Goal: Transaction & Acquisition: Purchase product/service

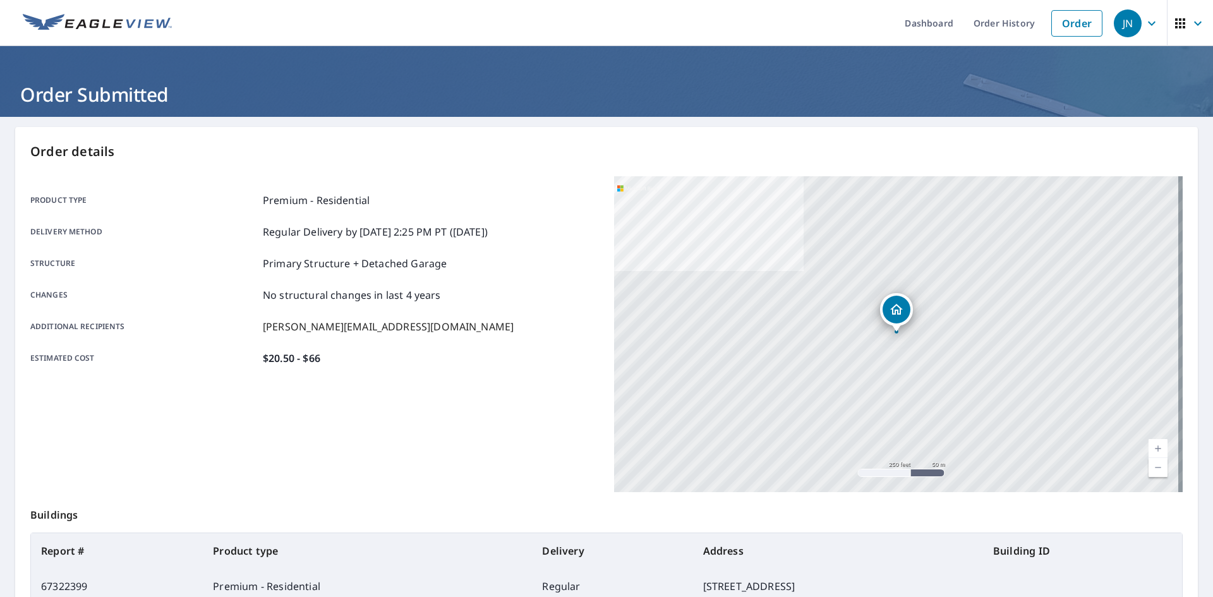
scroll to position [114, 0]
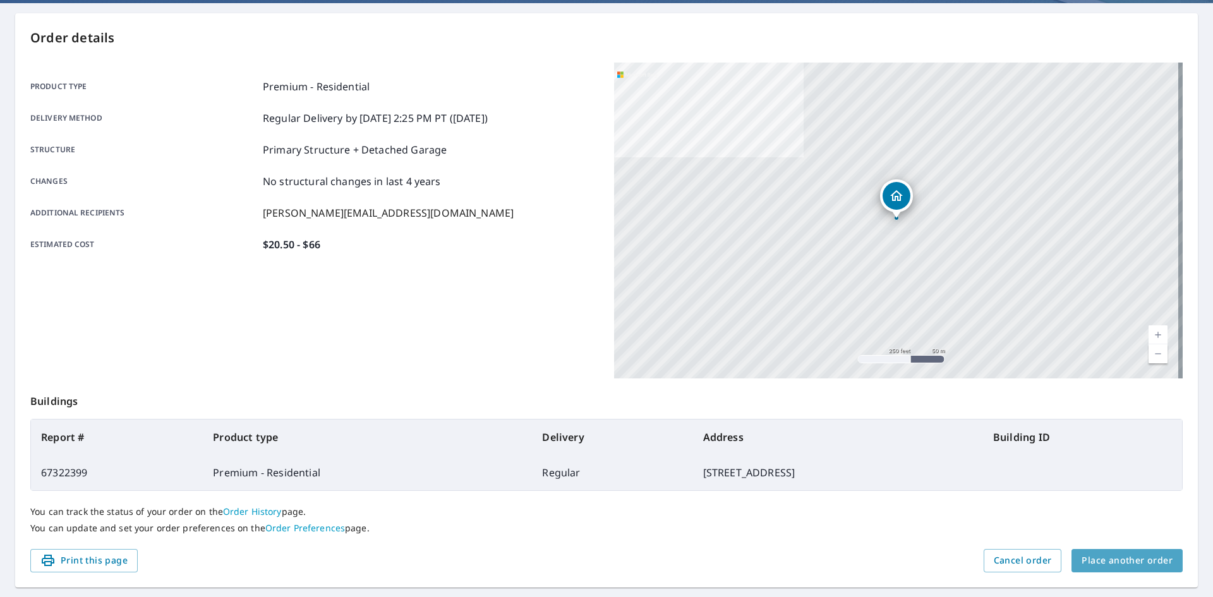
click at [1137, 556] on span "Place another order" at bounding box center [1126, 561] width 91 height 16
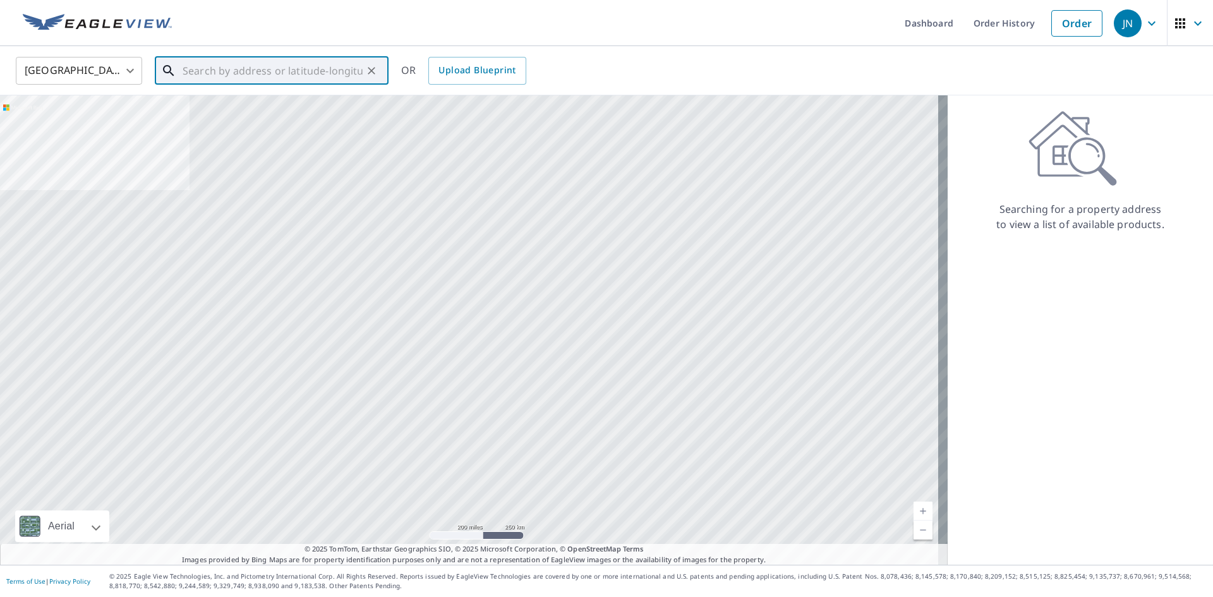
click at [297, 75] on input "text" at bounding box center [273, 70] width 180 height 35
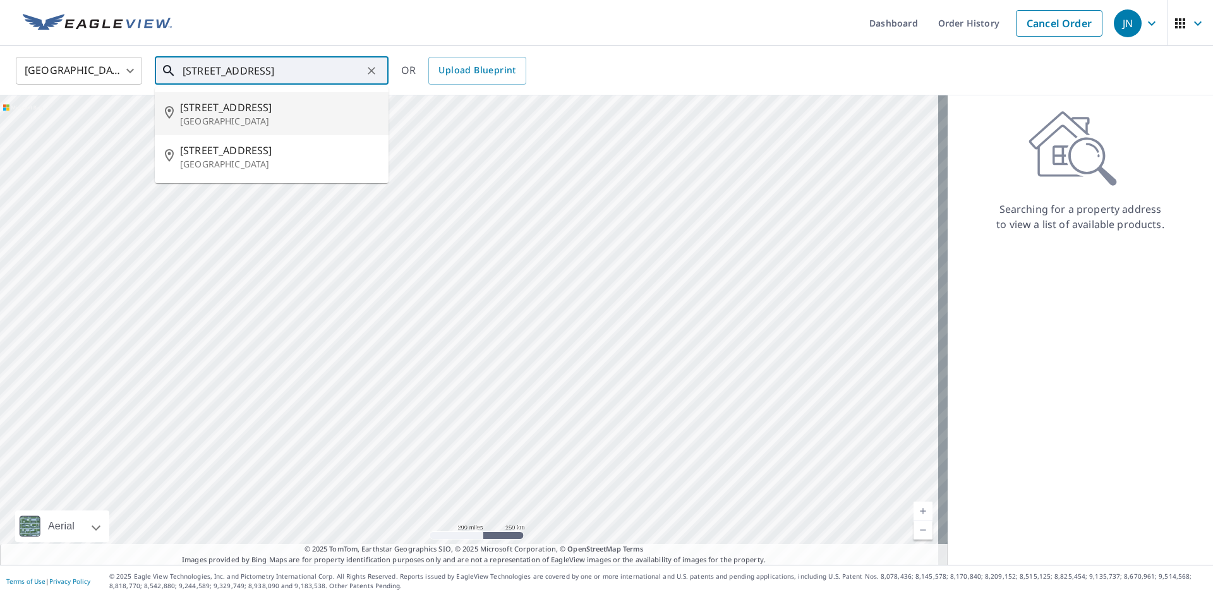
click at [260, 114] on span "[STREET_ADDRESS]" at bounding box center [279, 107] width 198 height 15
type input "[STREET_ADDRESS]"
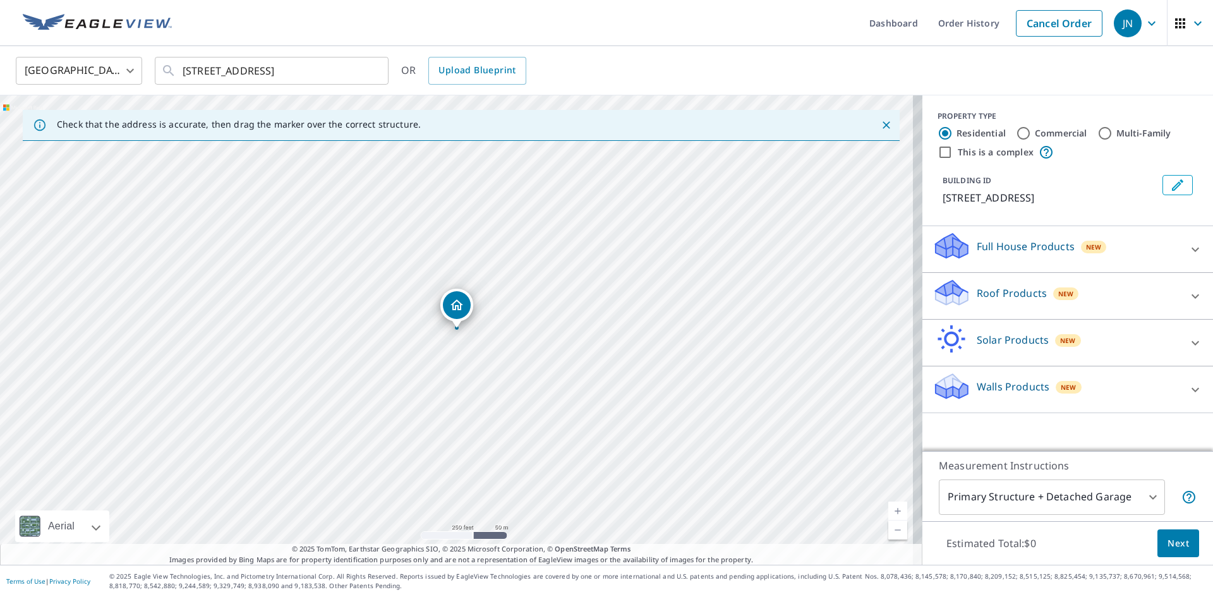
click at [993, 291] on p "Roof Products" at bounding box center [1011, 292] width 70 height 15
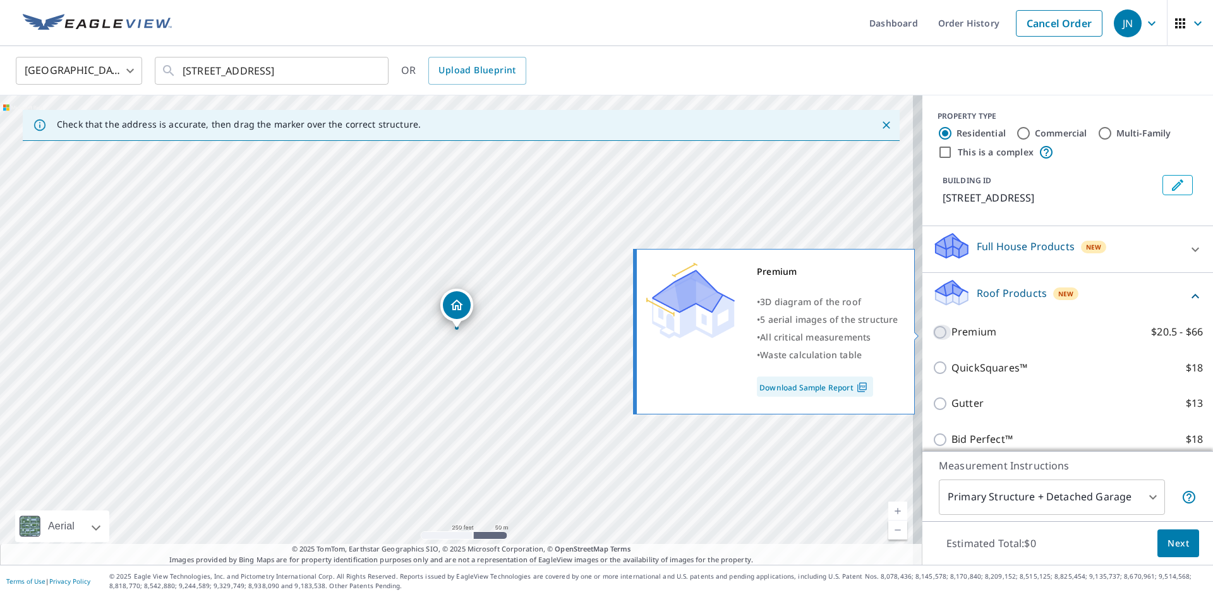
click at [932, 330] on input "Premium $20.5 - $66" at bounding box center [941, 332] width 19 height 15
checkbox input "true"
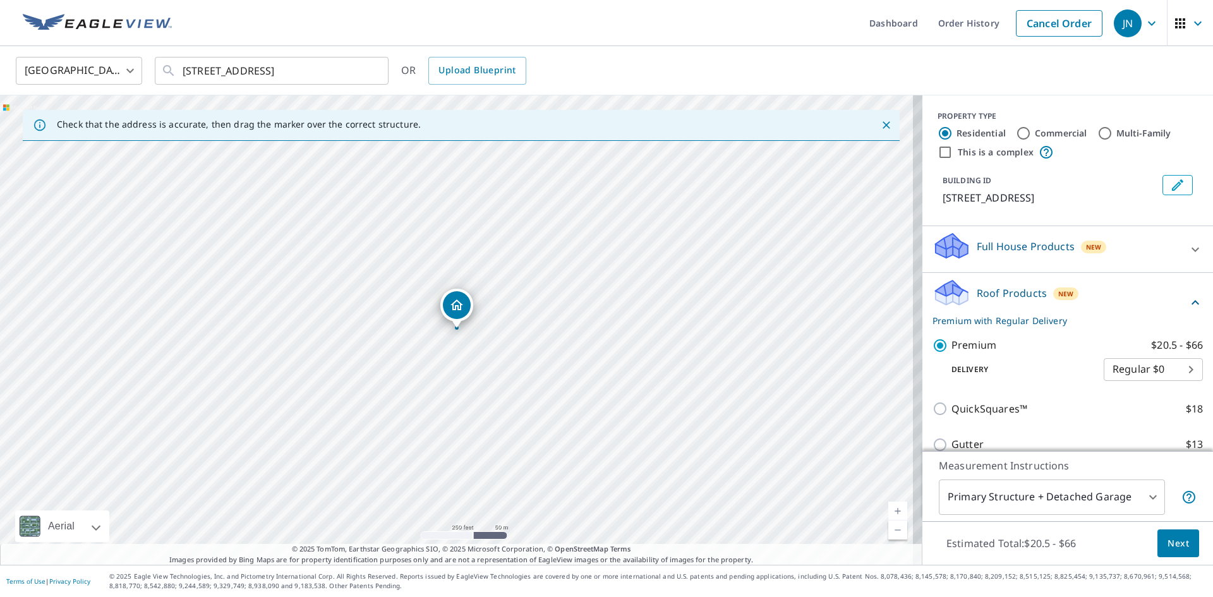
click at [1167, 545] on span "Next" at bounding box center [1177, 544] width 21 height 16
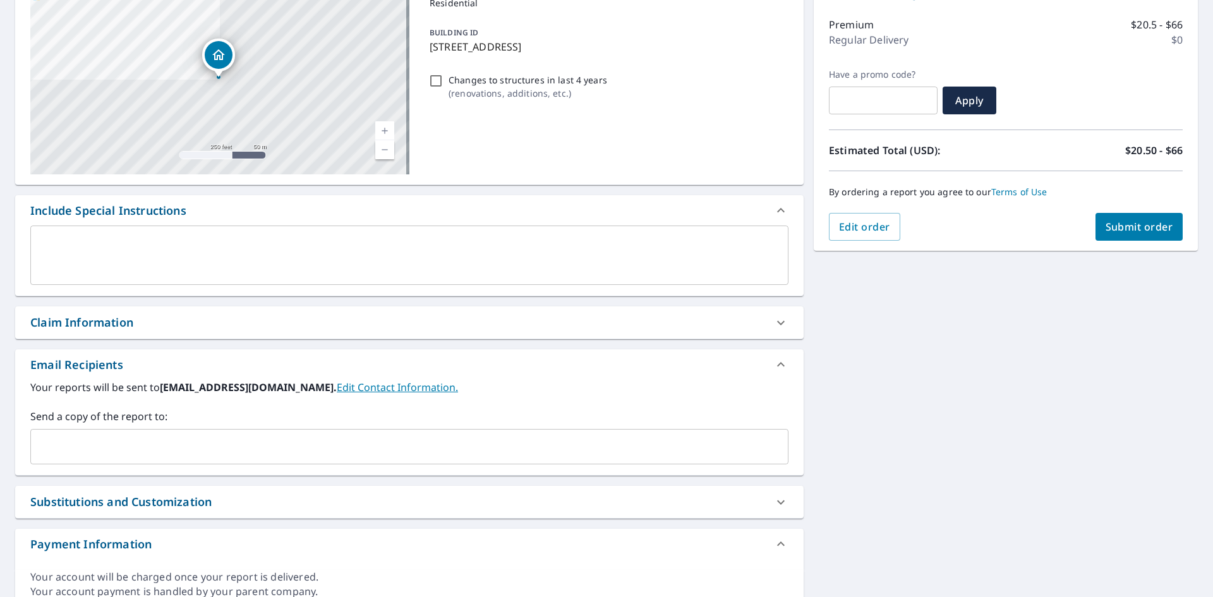
scroll to position [207, 0]
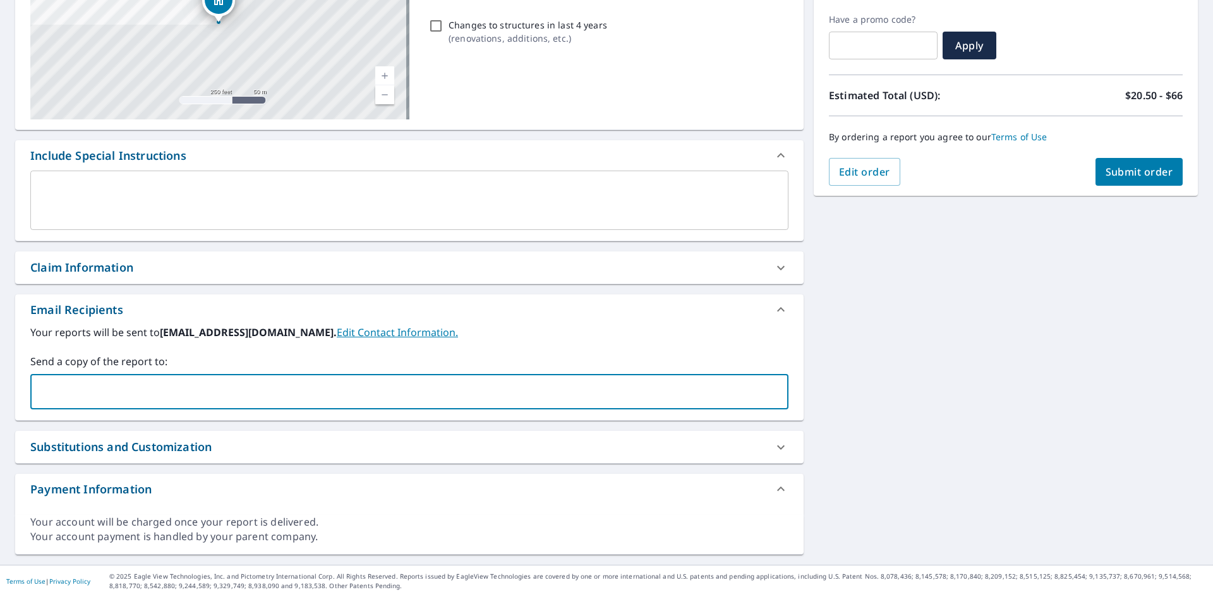
click at [41, 387] on input "text" at bounding box center [400, 392] width 728 height 24
drag, startPoint x: 191, startPoint y: 391, endPoint x: 30, endPoint y: 375, distance: 161.2
click at [27, 378] on div "Your reports will be sent to [EMAIL_ADDRESS][DOMAIN_NAME]. Edit Contact Informa…" at bounding box center [409, 372] width 788 height 95
type input "[PERSON_NAME][EMAIL_ADDRESS][DOMAIN_NAME]"
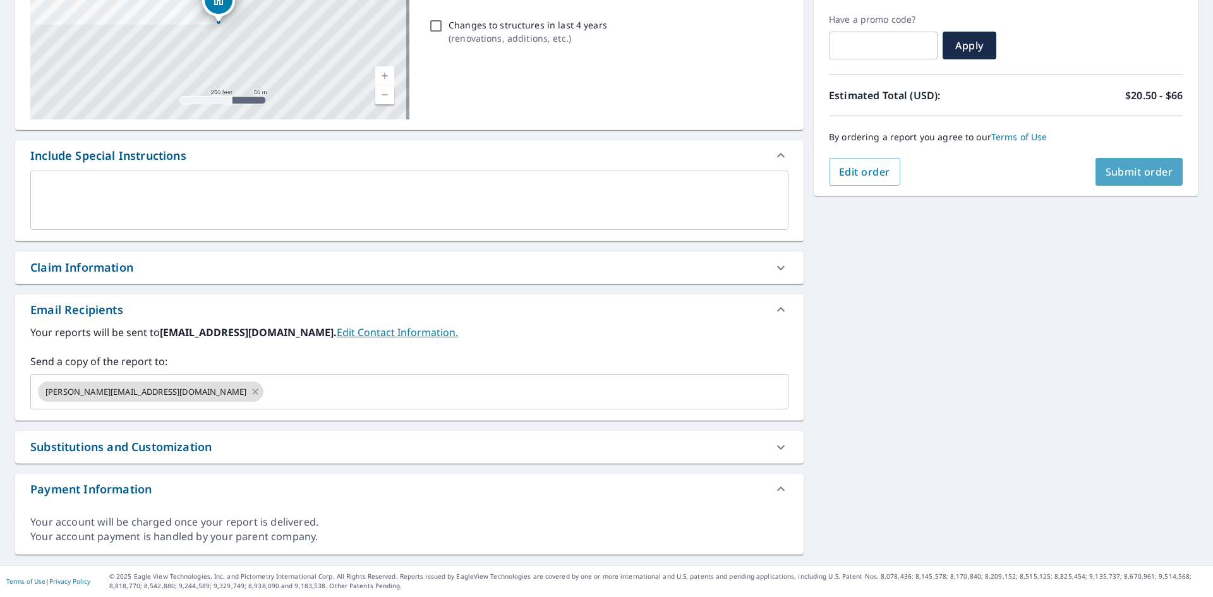
click at [1123, 164] on button "Submit order" at bounding box center [1139, 172] width 88 height 28
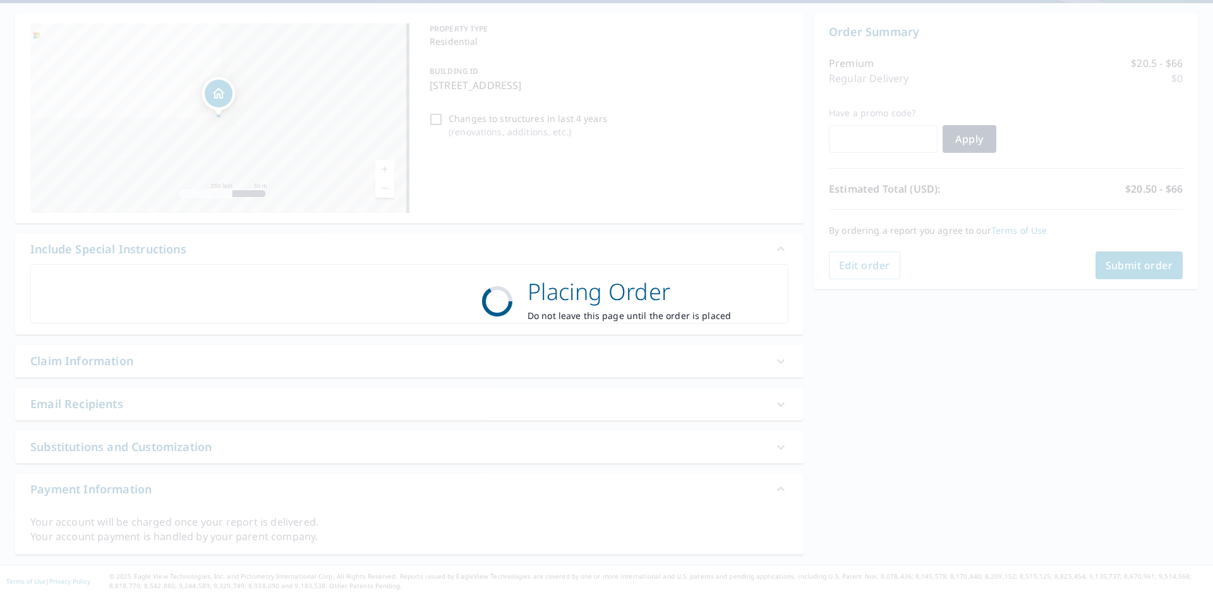
scroll to position [114, 0]
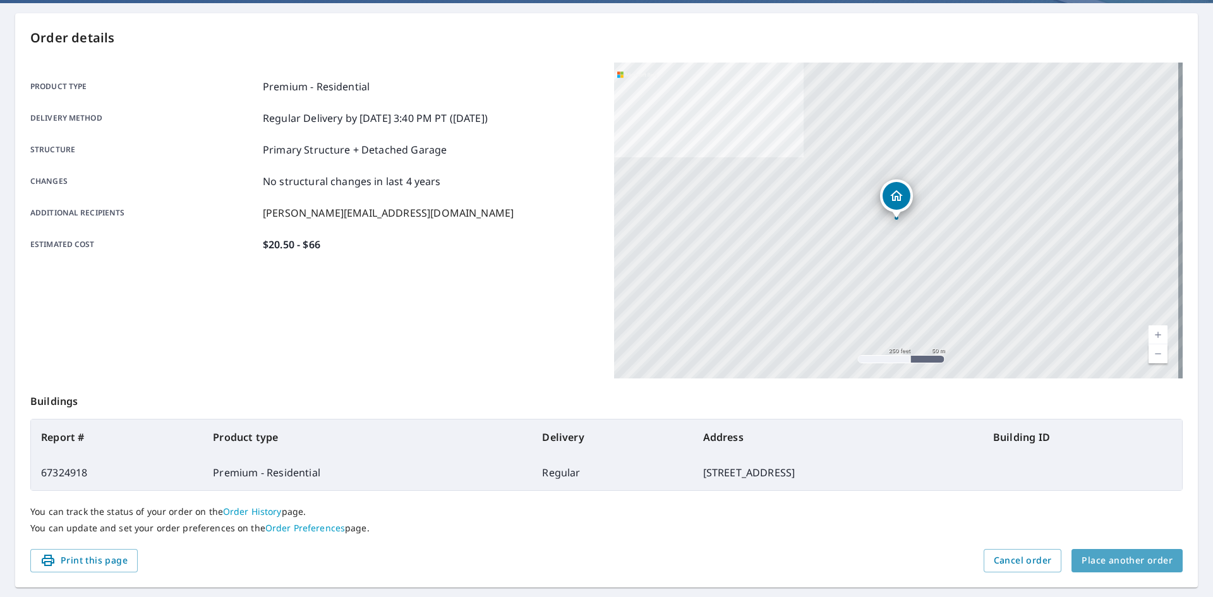
click at [1143, 560] on span "Place another order" at bounding box center [1126, 561] width 91 height 16
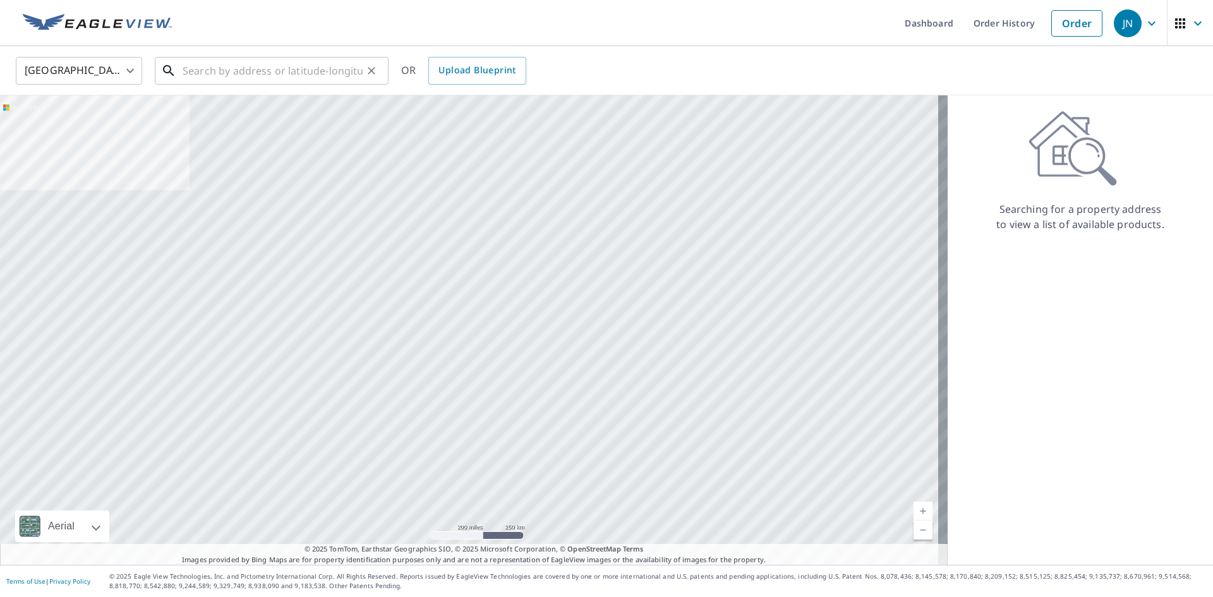
click at [287, 64] on input "text" at bounding box center [273, 70] width 180 height 35
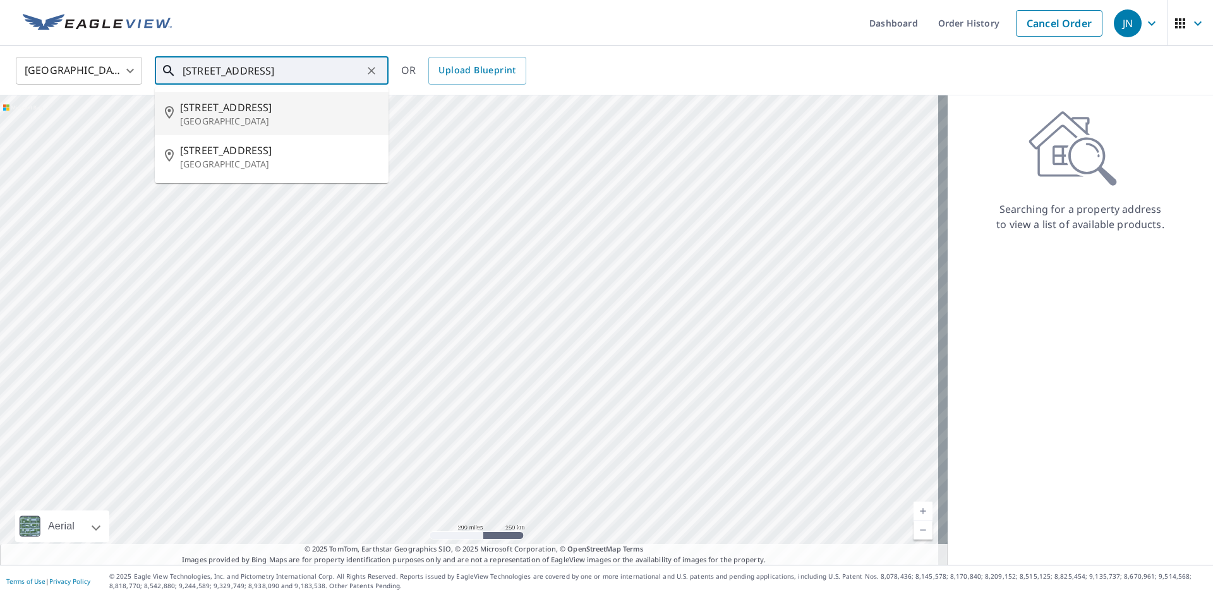
click at [217, 68] on input "[STREET_ADDRESS]" at bounding box center [273, 70] width 180 height 35
click at [210, 71] on input "[STREET_ADDRESS]" at bounding box center [273, 70] width 180 height 35
click at [231, 102] on span "[STREET_ADDRESS]" at bounding box center [279, 107] width 198 height 15
type input "[STREET_ADDRESS]"
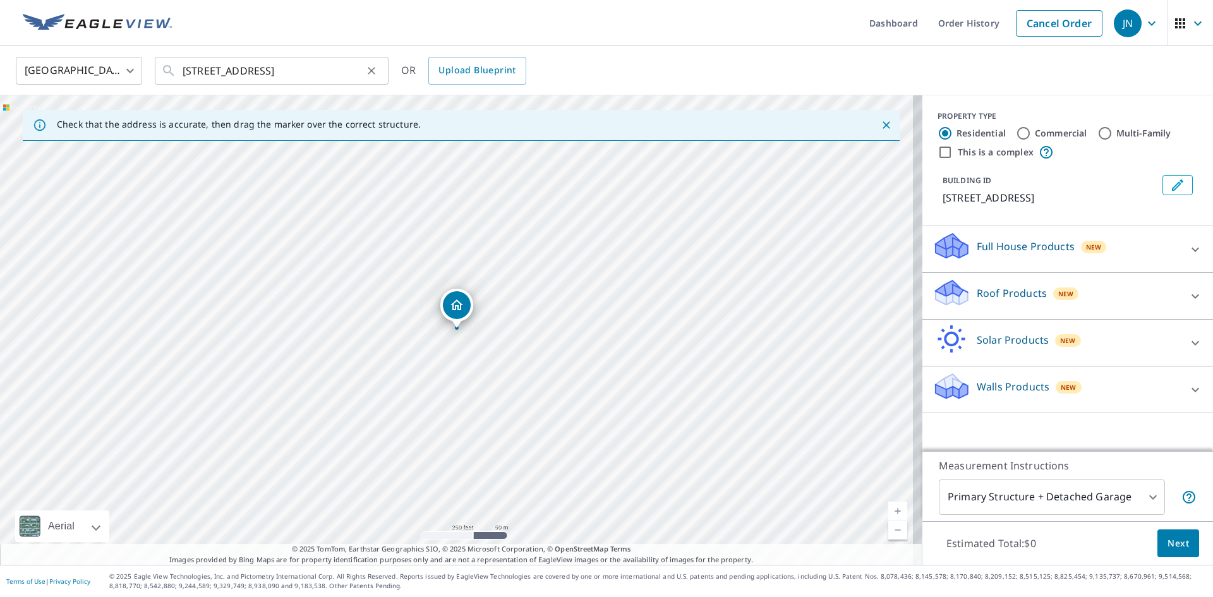
click at [369, 73] on icon "Clear" at bounding box center [371, 70] width 13 height 13
click at [302, 69] on input "text" at bounding box center [273, 70] width 180 height 35
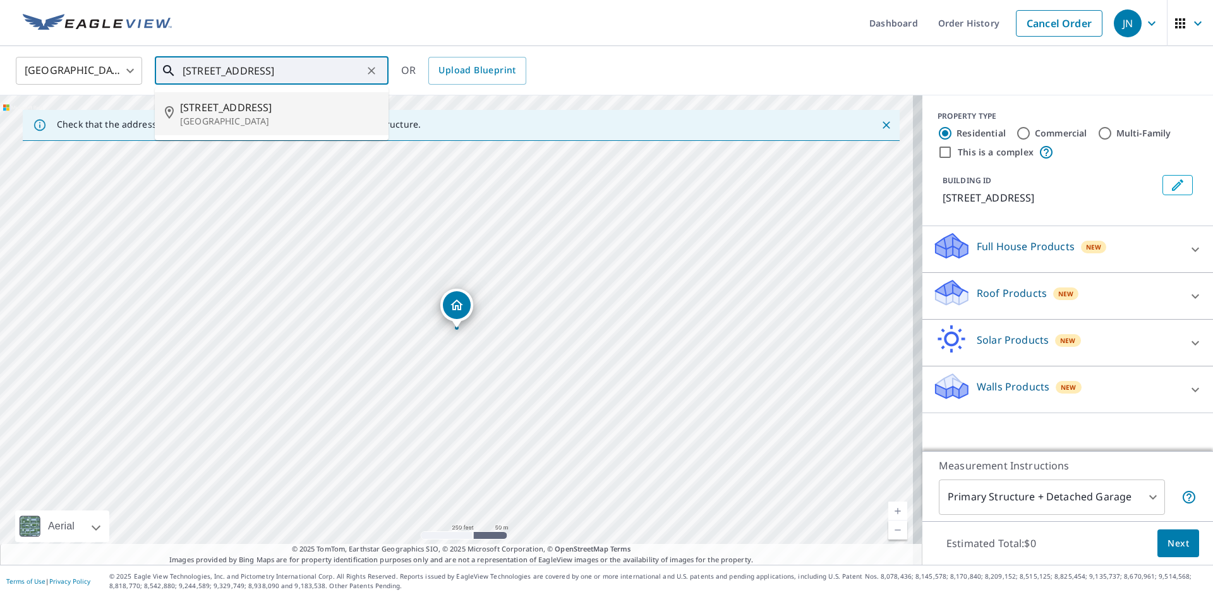
click at [288, 125] on p "[GEOGRAPHIC_DATA]" at bounding box center [279, 121] width 198 height 13
type input "[STREET_ADDRESS]"
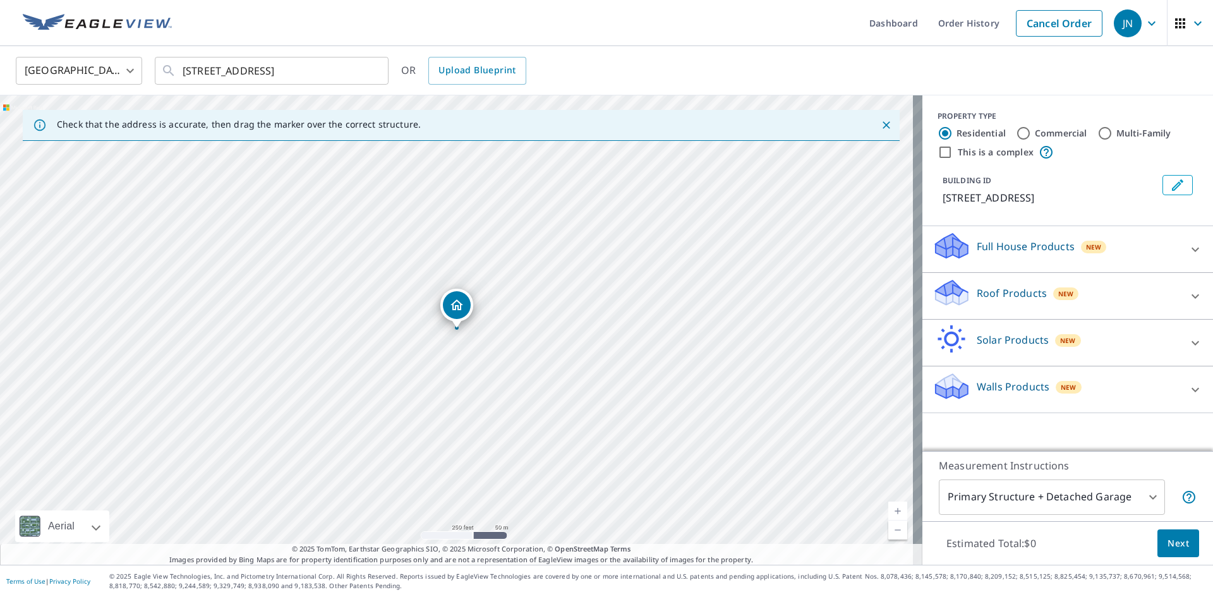
click at [1000, 301] on p "Roof Products" at bounding box center [1011, 292] width 70 height 15
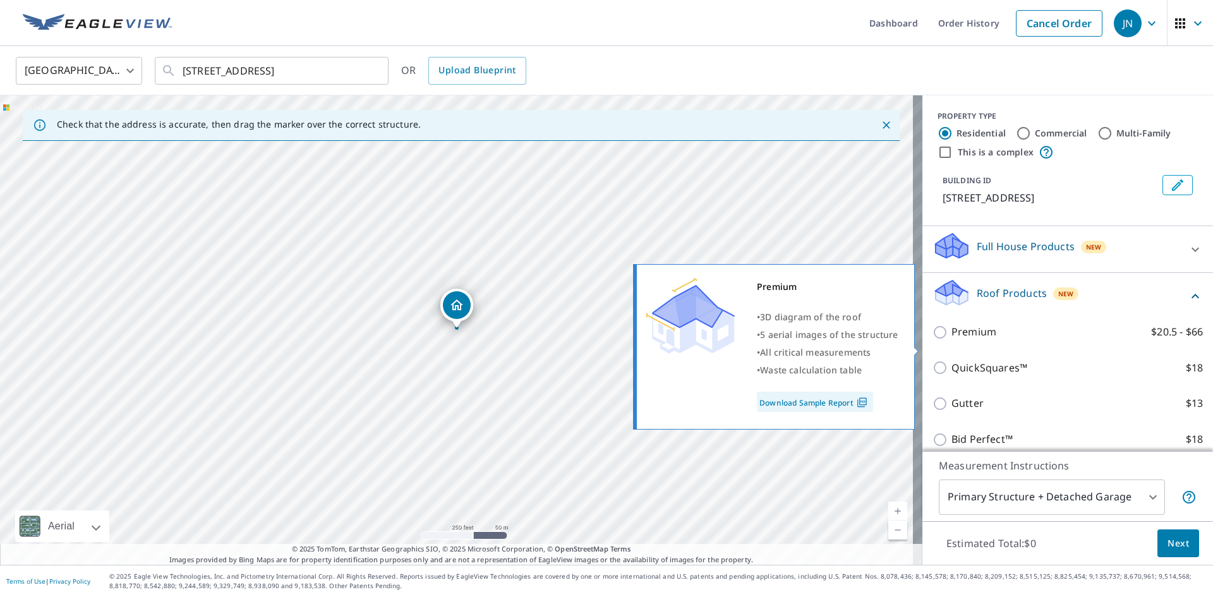
click at [933, 340] on input "Premium $20.5 - $66" at bounding box center [941, 332] width 19 height 15
checkbox input "true"
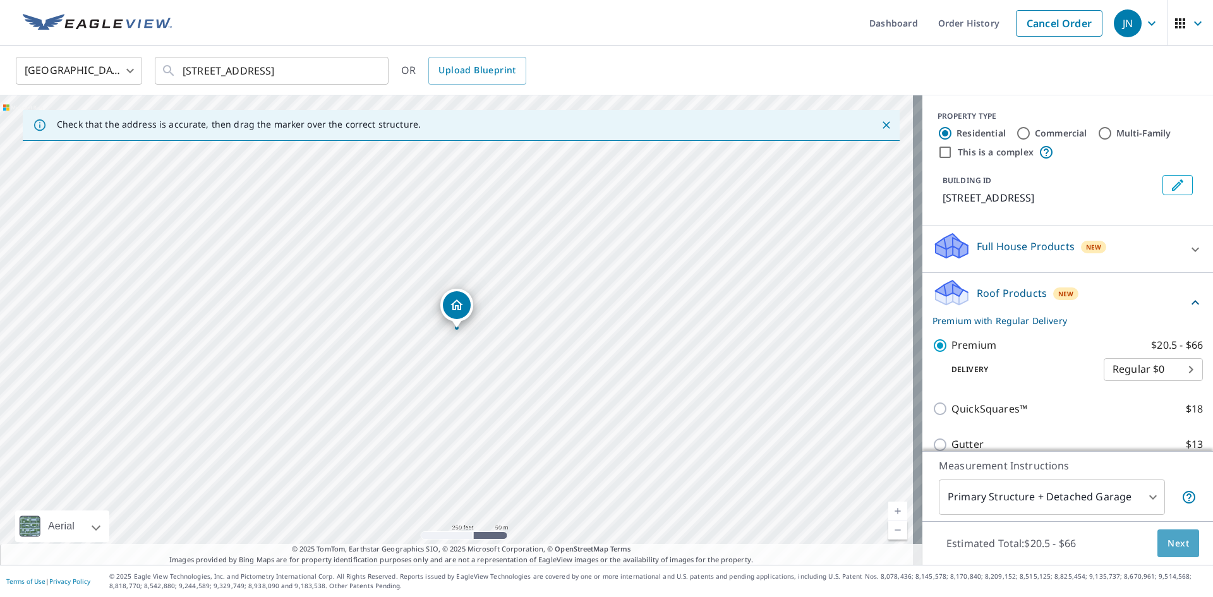
click at [1173, 542] on span "Next" at bounding box center [1177, 544] width 21 height 16
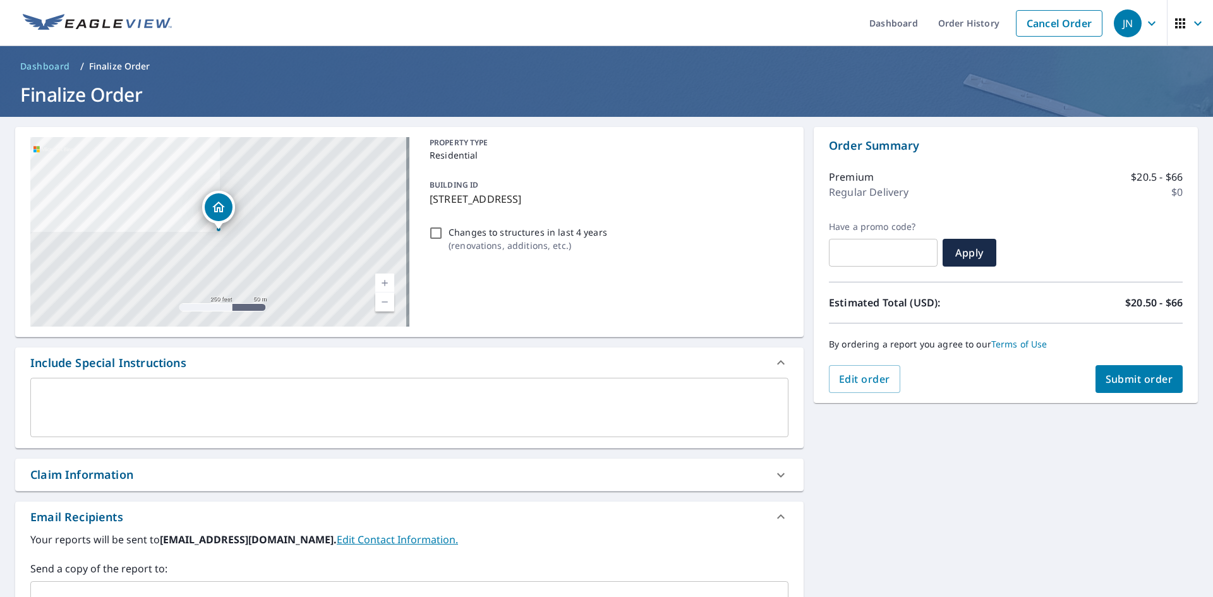
scroll to position [207, 0]
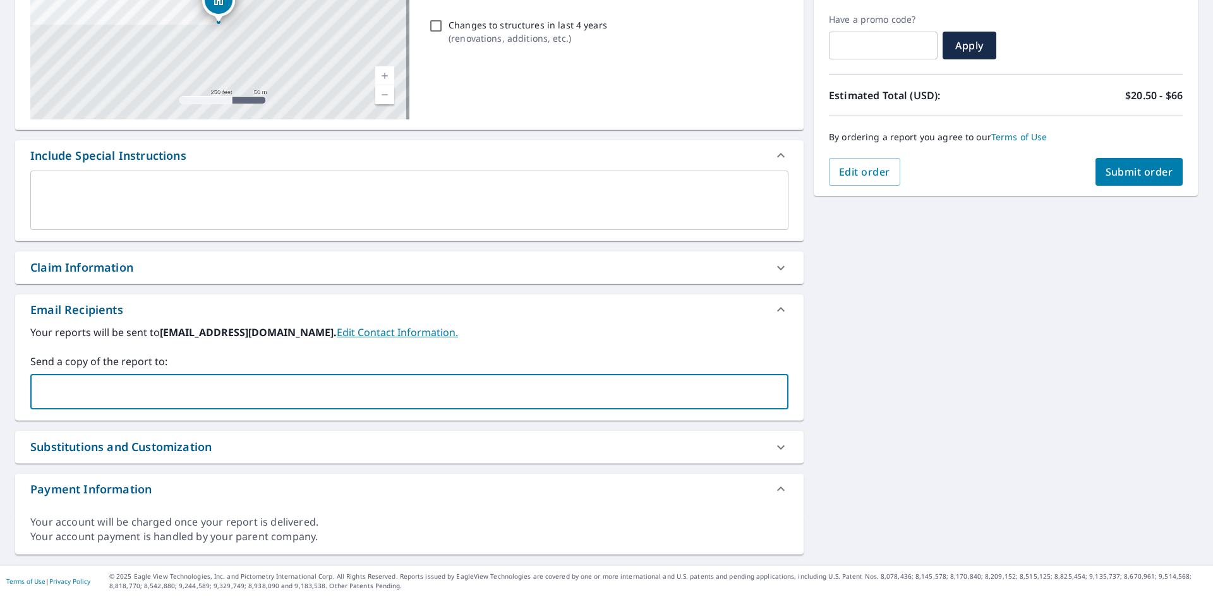
click at [76, 387] on input "text" at bounding box center [400, 392] width 728 height 24
paste input "[PERSON_NAME][EMAIL_ADDRESS][DOMAIN_NAME]"
type input "[PERSON_NAME][EMAIL_ADDRESS][DOMAIN_NAME]"
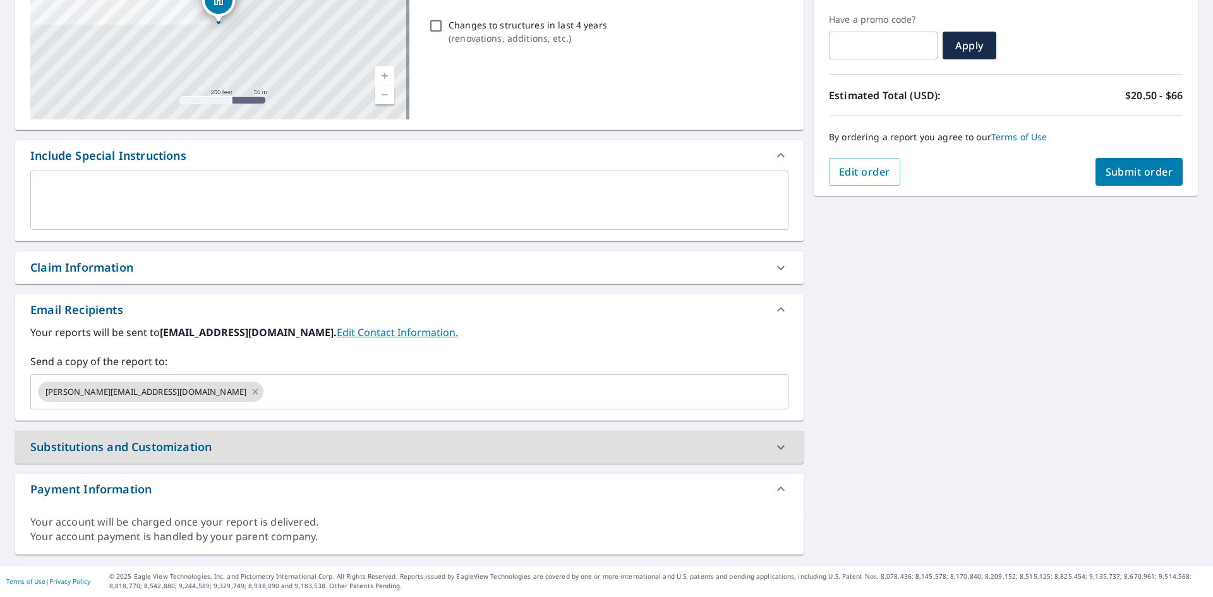
click at [1126, 174] on span "Submit order" at bounding box center [1139, 172] width 68 height 14
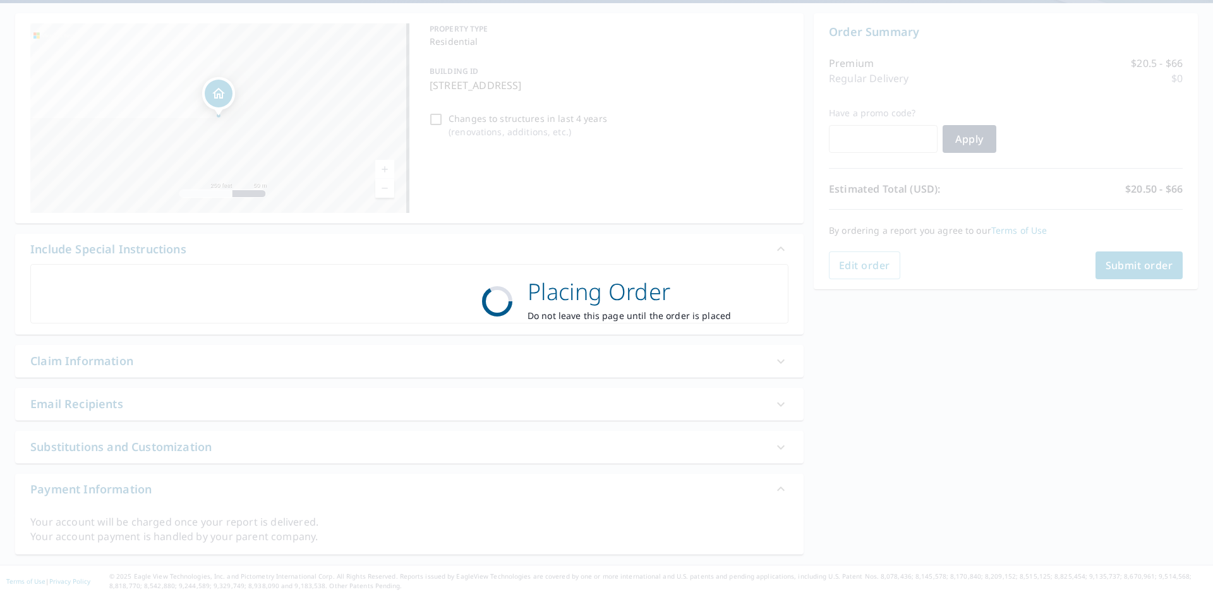
scroll to position [114, 0]
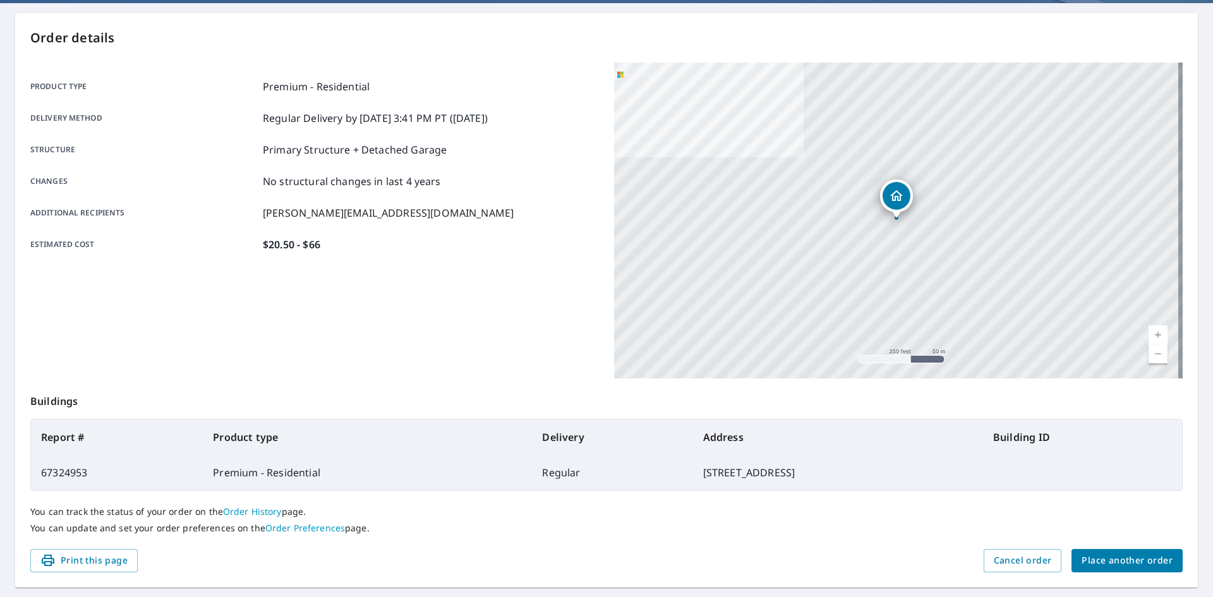
click at [1132, 564] on span "Place another order" at bounding box center [1126, 561] width 91 height 16
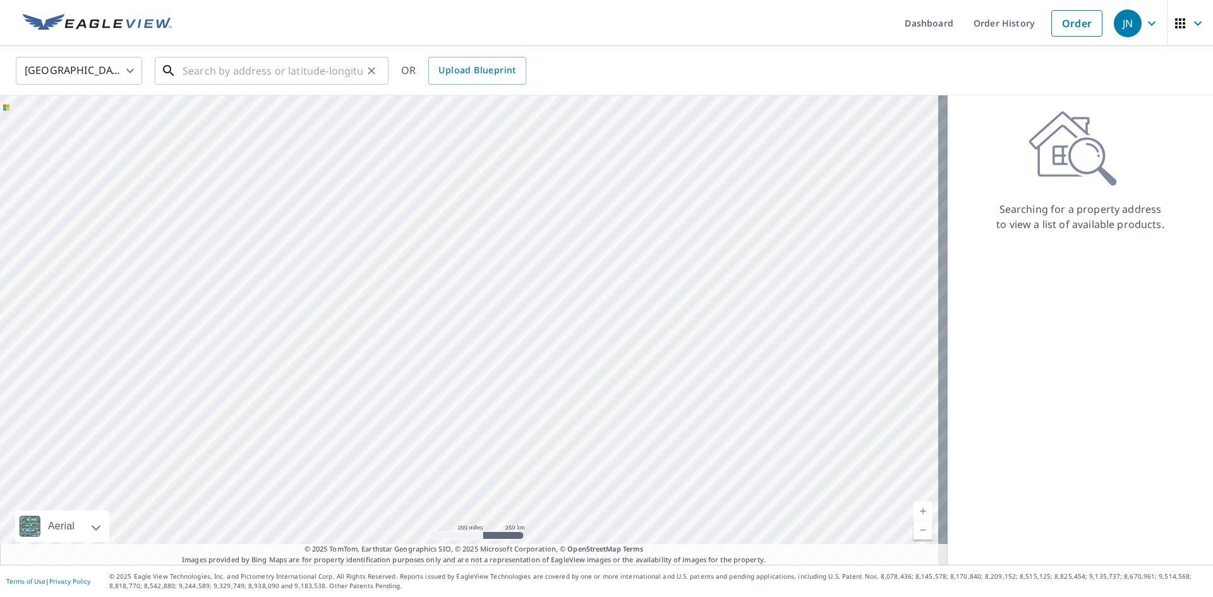
click at [211, 70] on input "text" at bounding box center [273, 70] width 180 height 35
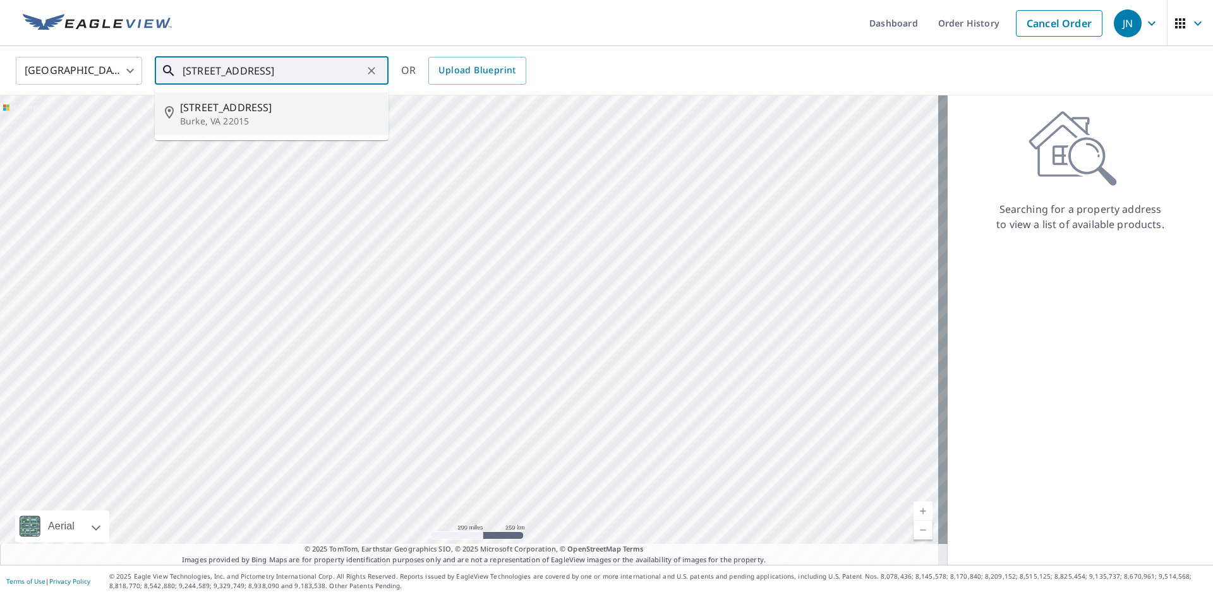
click at [246, 109] on span "[STREET_ADDRESS]" at bounding box center [279, 107] width 198 height 15
type input "[STREET_ADDRESS]"
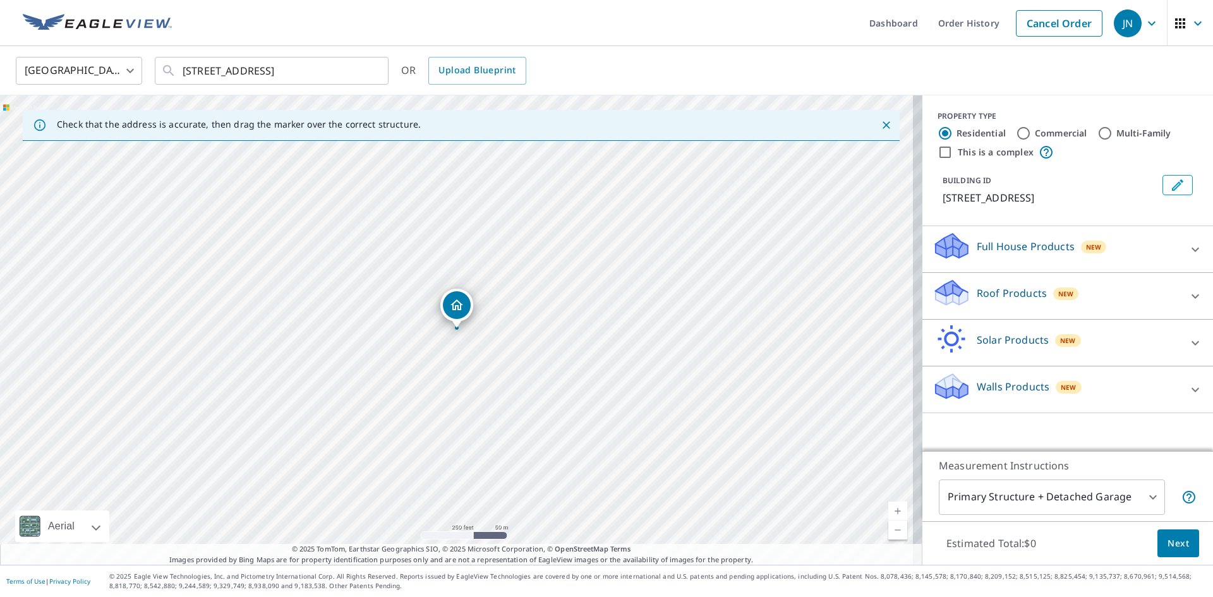
click at [993, 291] on p "Roof Products" at bounding box center [1011, 292] width 70 height 15
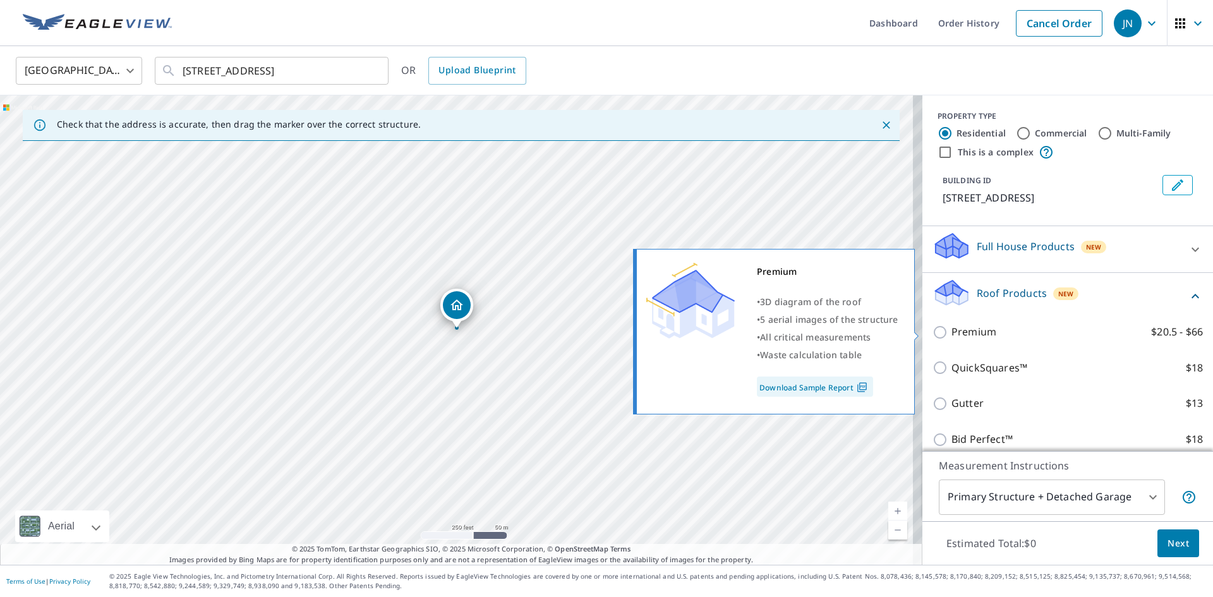
click at [933, 337] on input "Premium $20.5 - $66" at bounding box center [941, 332] width 19 height 15
checkbox input "true"
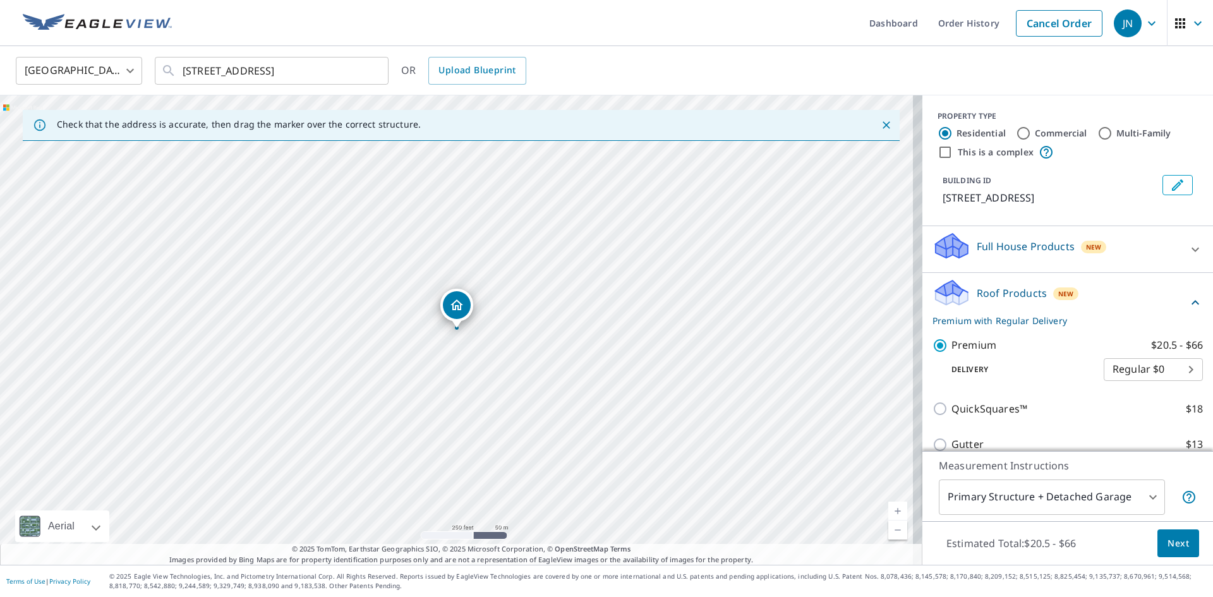
click at [1167, 536] on span "Next" at bounding box center [1177, 544] width 21 height 16
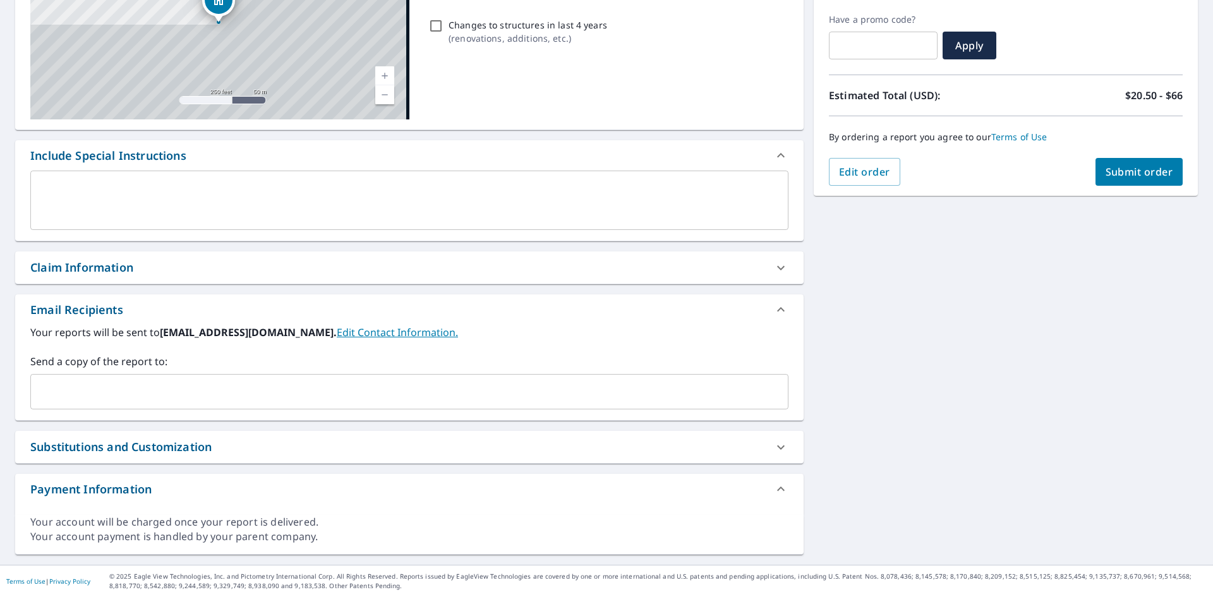
scroll to position [144, 0]
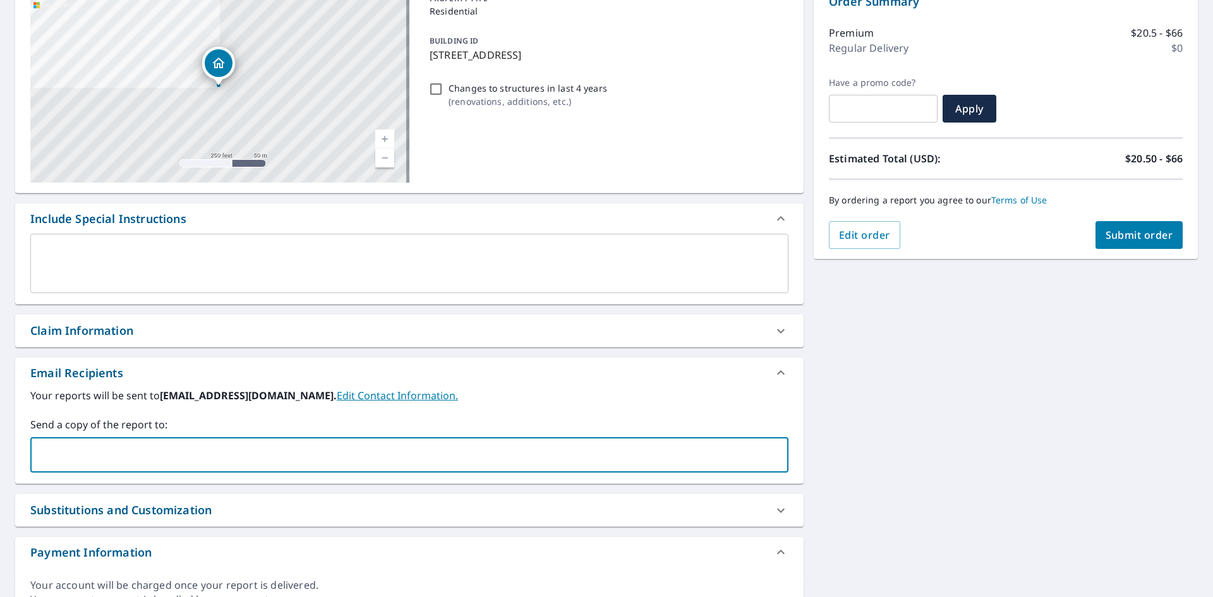
paste input "[PERSON_NAME][EMAIL_ADDRESS][DOMAIN_NAME]"
type input "[PERSON_NAME][EMAIL_ADDRESS][DOMAIN_NAME]"
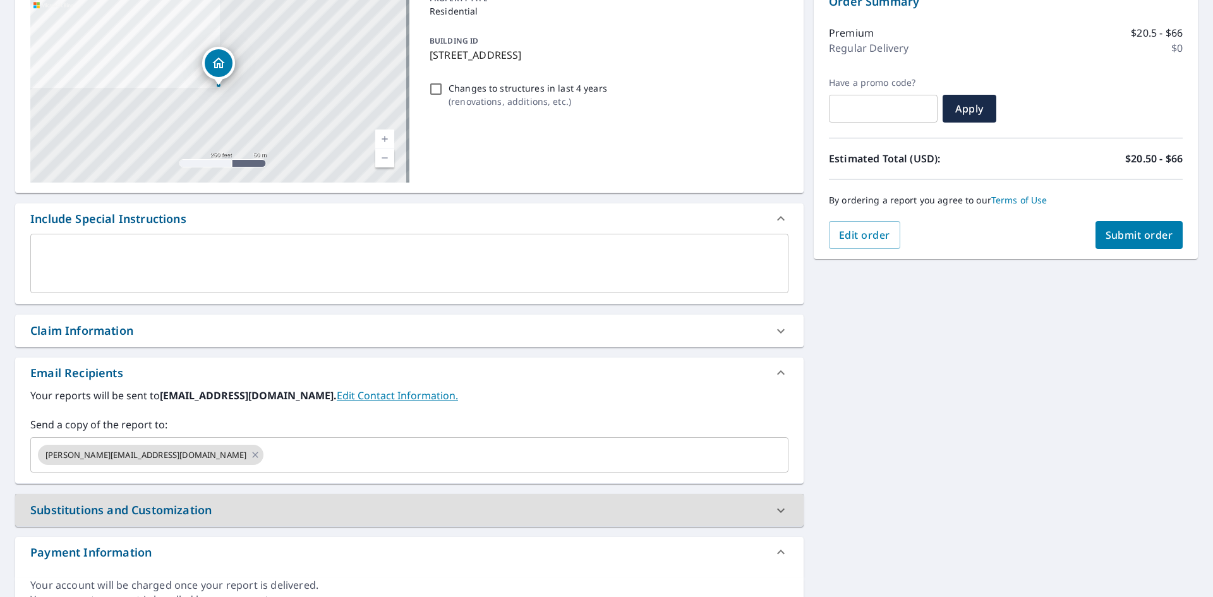
click at [1122, 230] on span "Submit order" at bounding box center [1139, 235] width 68 height 14
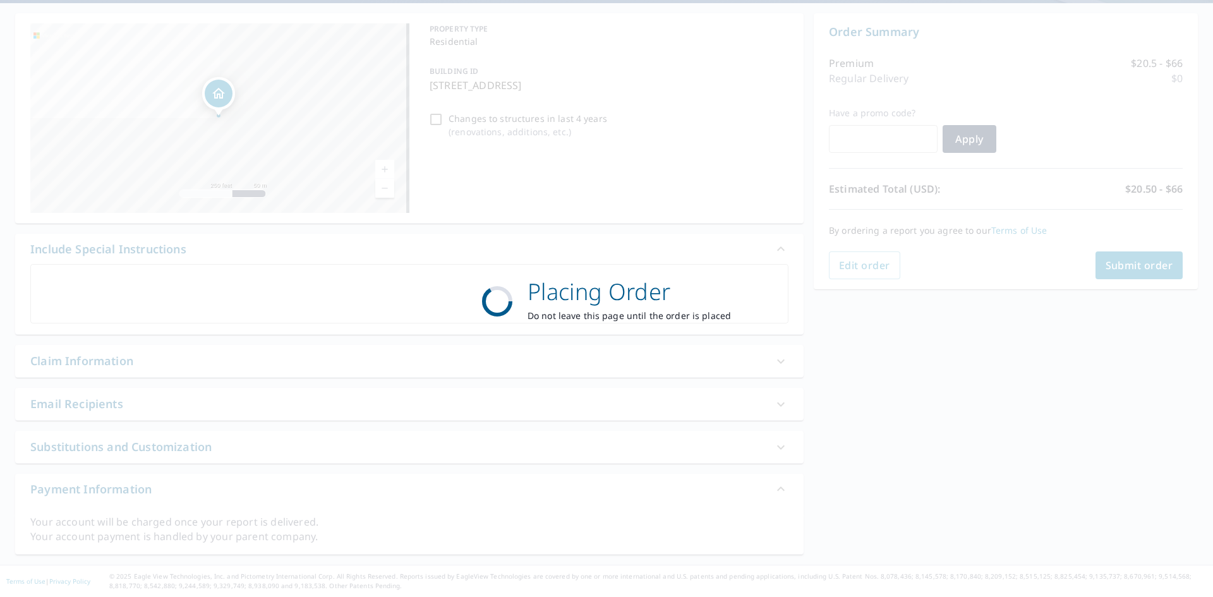
scroll to position [114, 0]
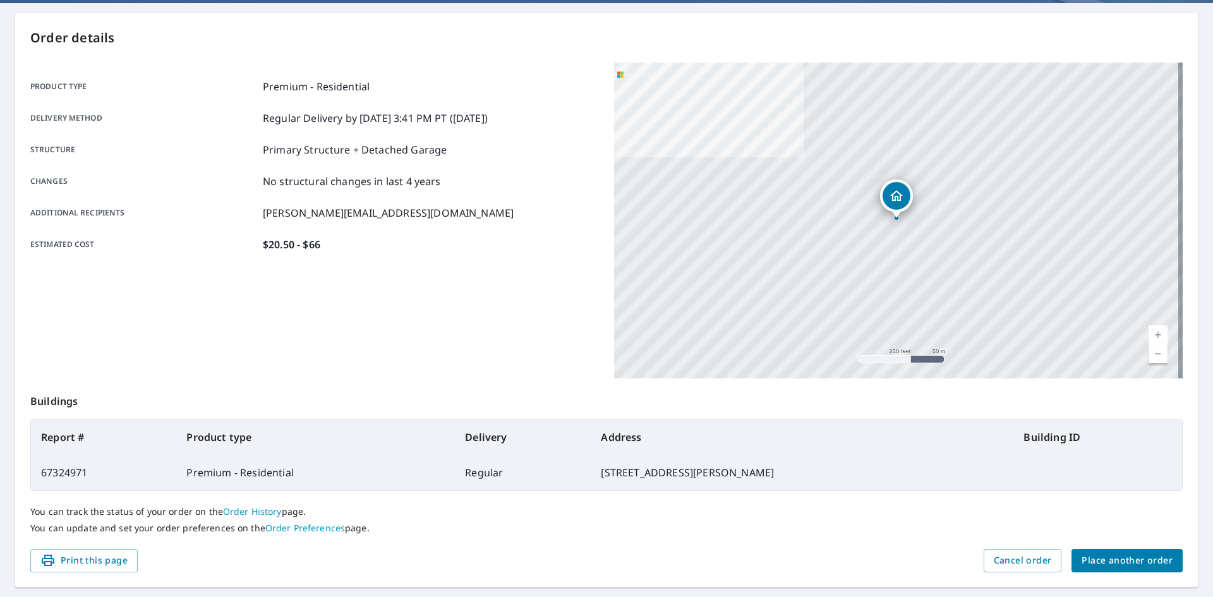
click at [1109, 553] on span "Place another order" at bounding box center [1126, 561] width 91 height 16
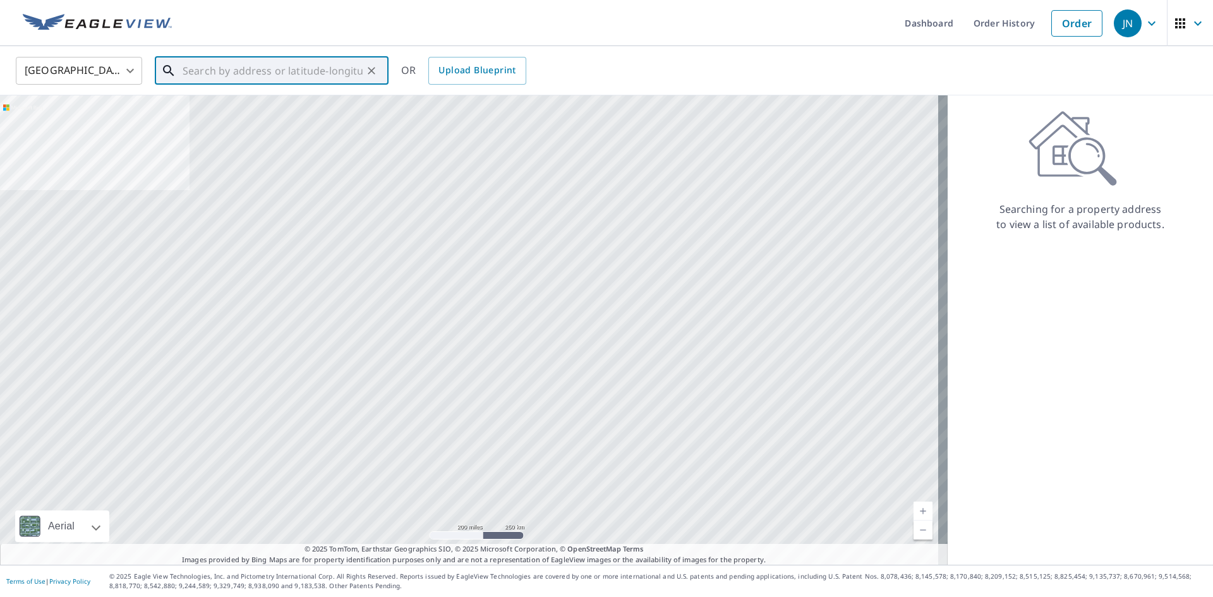
click at [265, 74] on input "text" at bounding box center [273, 70] width 180 height 35
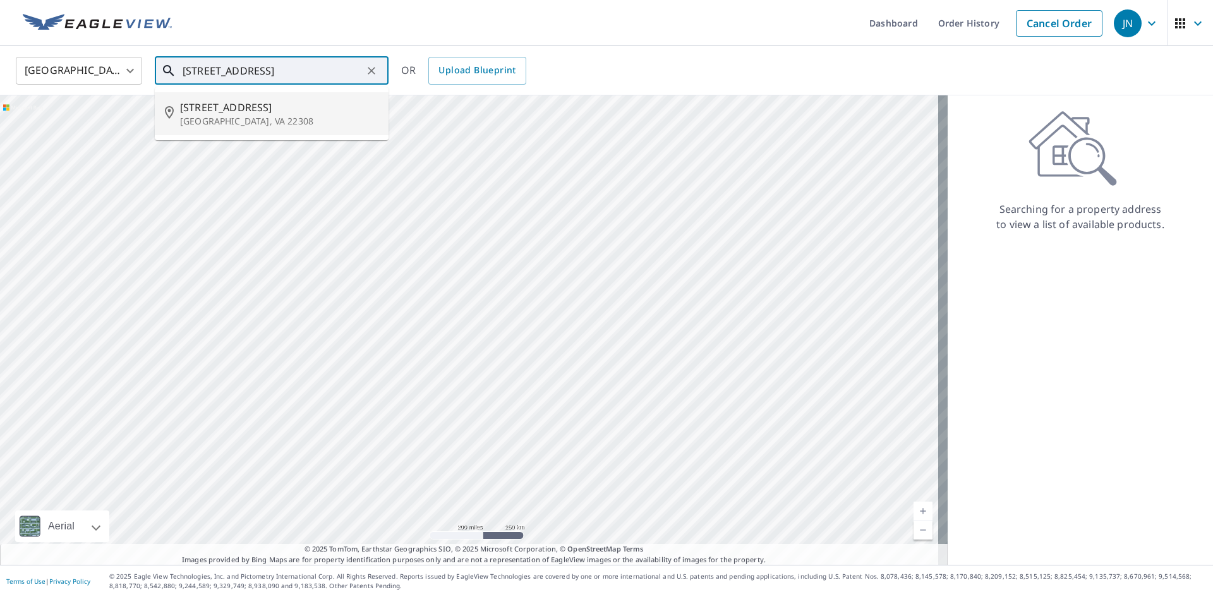
click at [258, 119] on p "[GEOGRAPHIC_DATA], VA 22308" at bounding box center [279, 121] width 198 height 13
type input "[STREET_ADDRESS]"
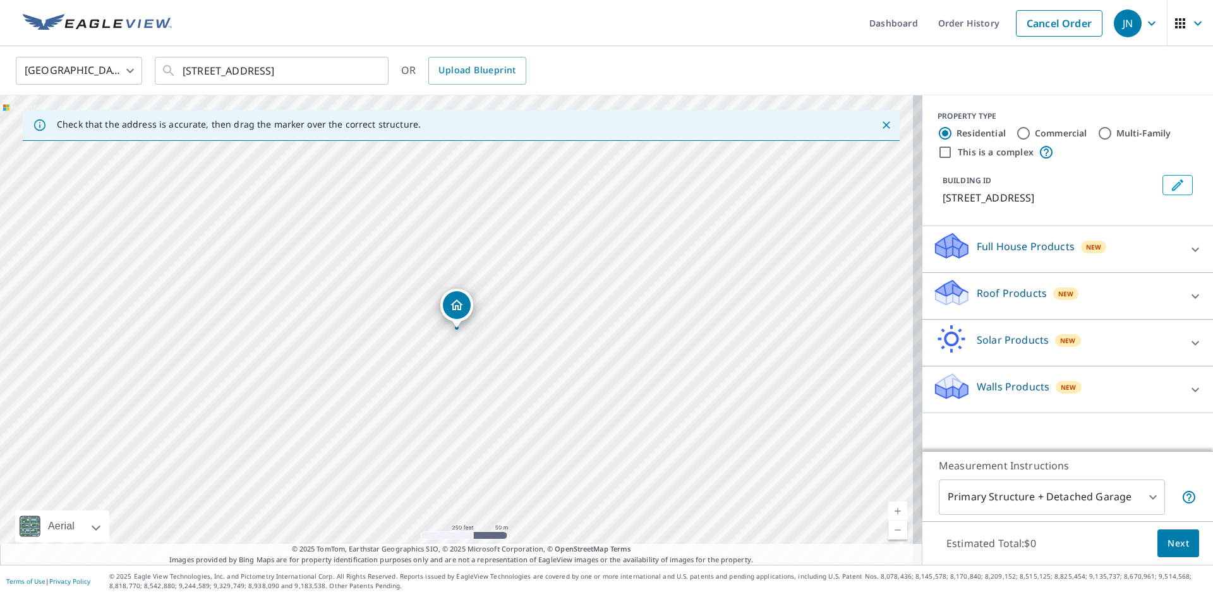
click at [1023, 288] on p "Roof Products" at bounding box center [1011, 292] width 70 height 15
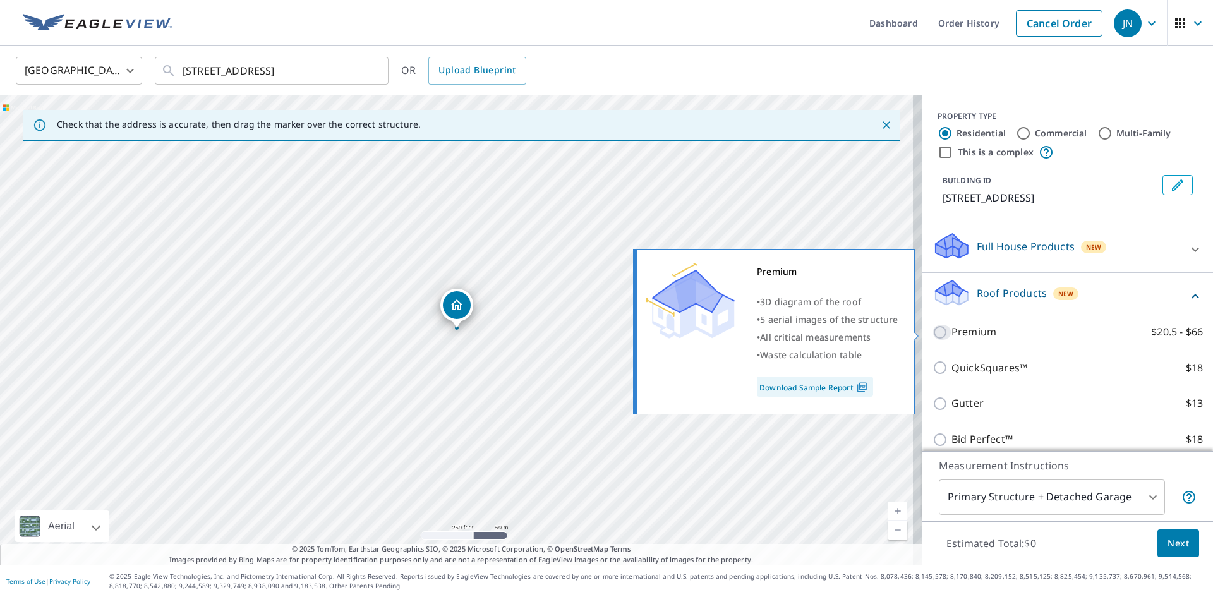
click at [932, 332] on input "Premium $20.5 - $66" at bounding box center [941, 332] width 19 height 15
checkbox input "true"
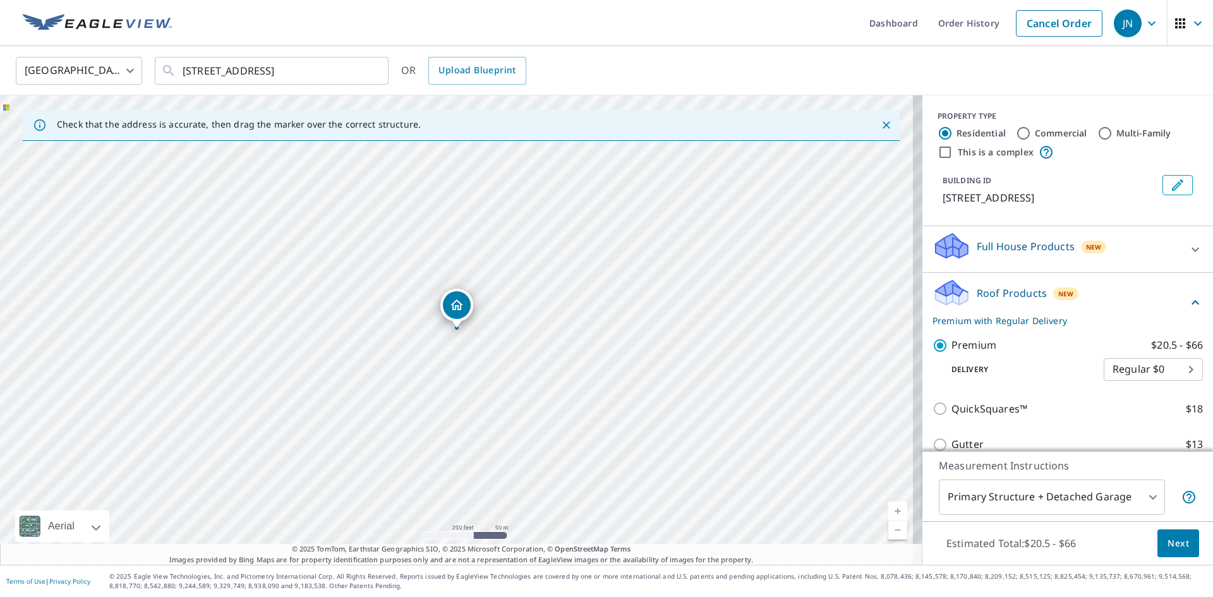
click at [1167, 546] on span "Next" at bounding box center [1177, 544] width 21 height 16
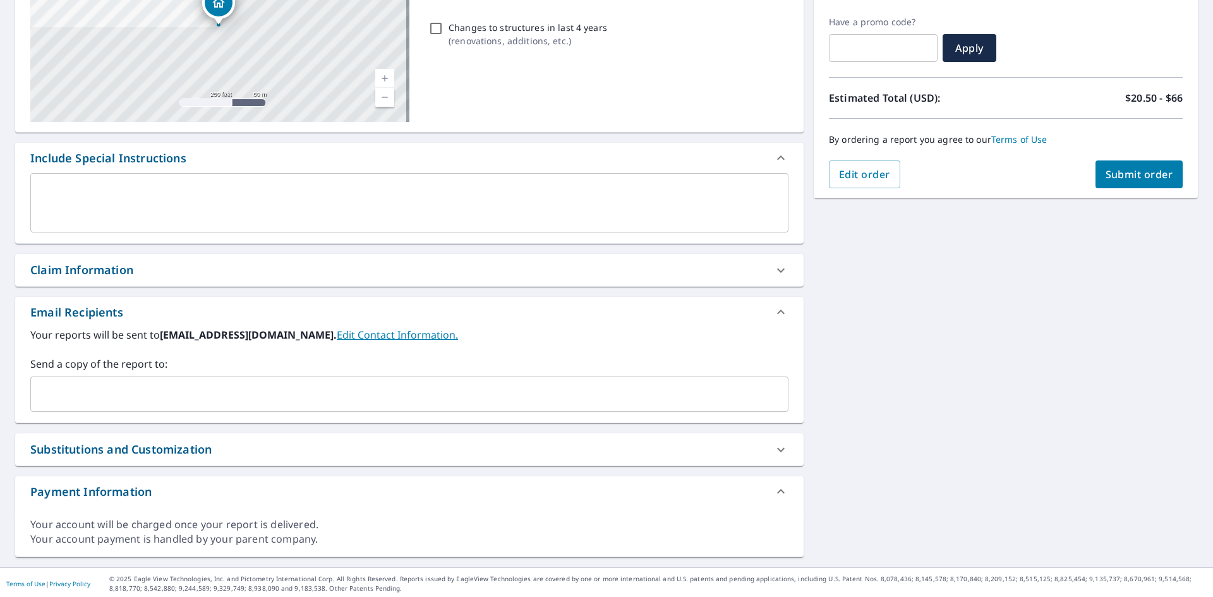
scroll to position [207, 0]
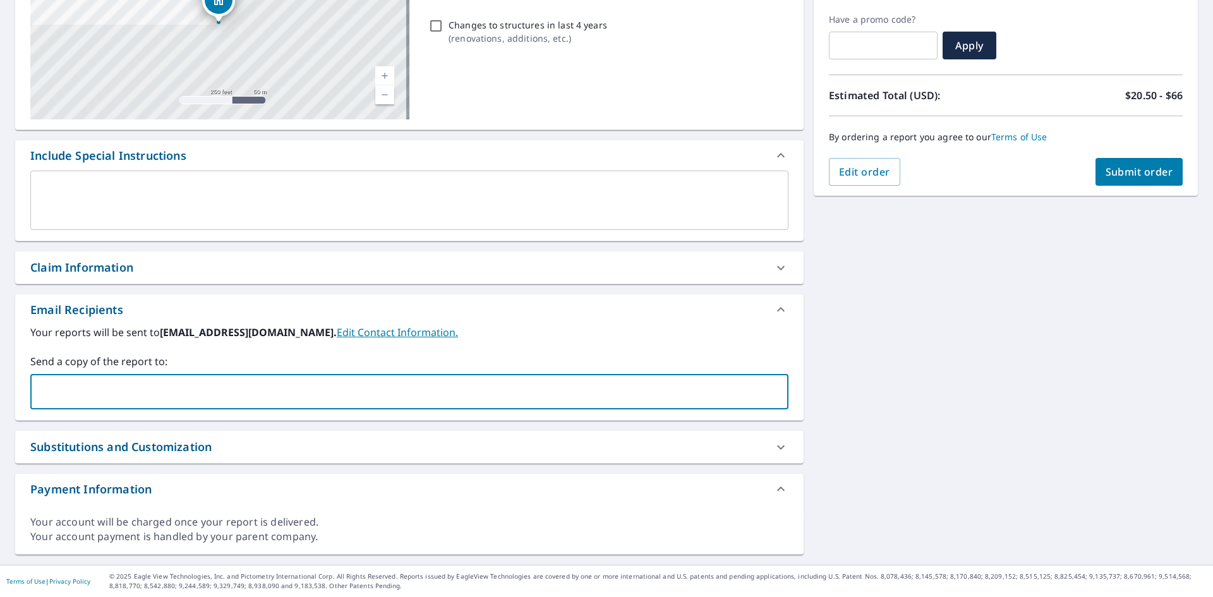
paste input "[PERSON_NAME][EMAIL_ADDRESS][DOMAIN_NAME]"
type input "[PERSON_NAME][EMAIL_ADDRESS][DOMAIN_NAME]"
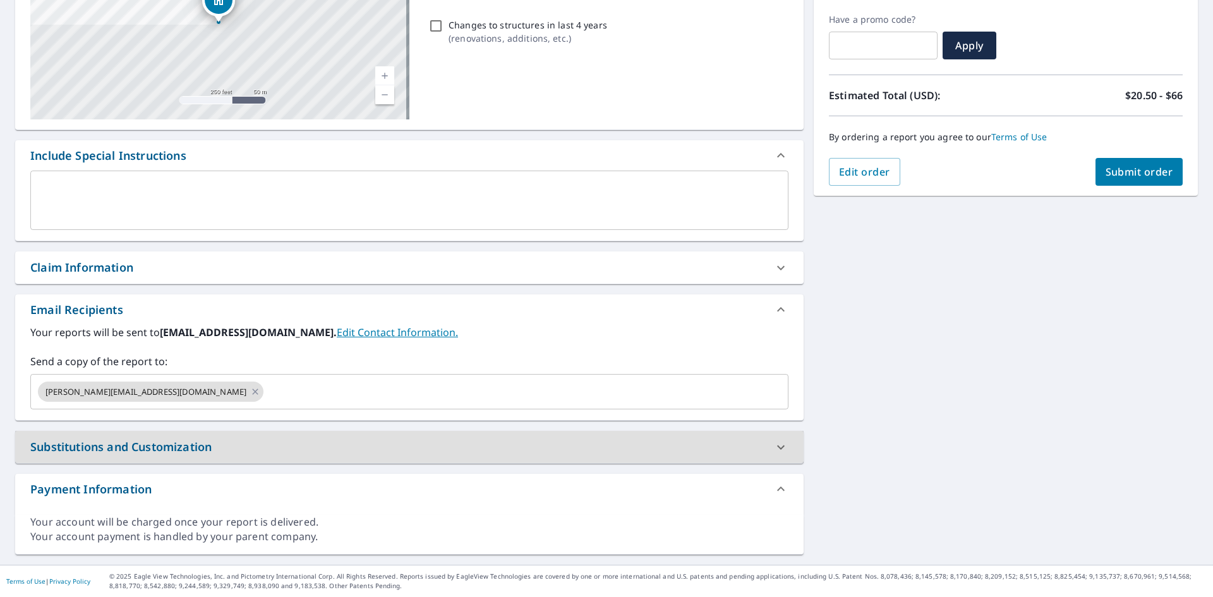
click at [1114, 162] on button "Submit order" at bounding box center [1139, 172] width 88 height 28
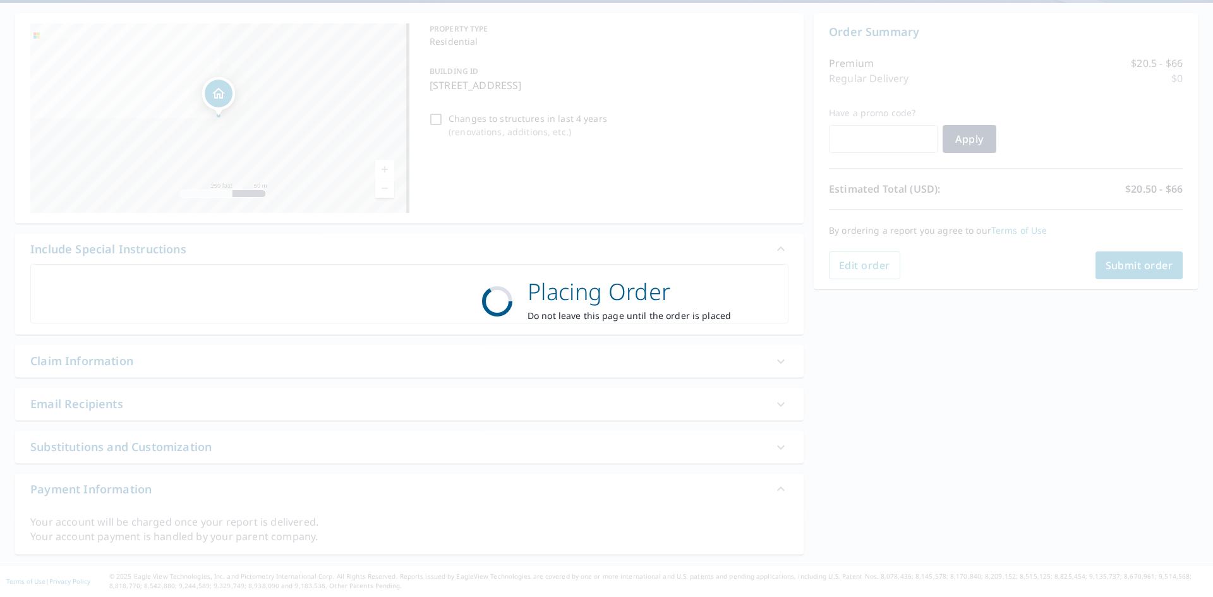
scroll to position [114, 0]
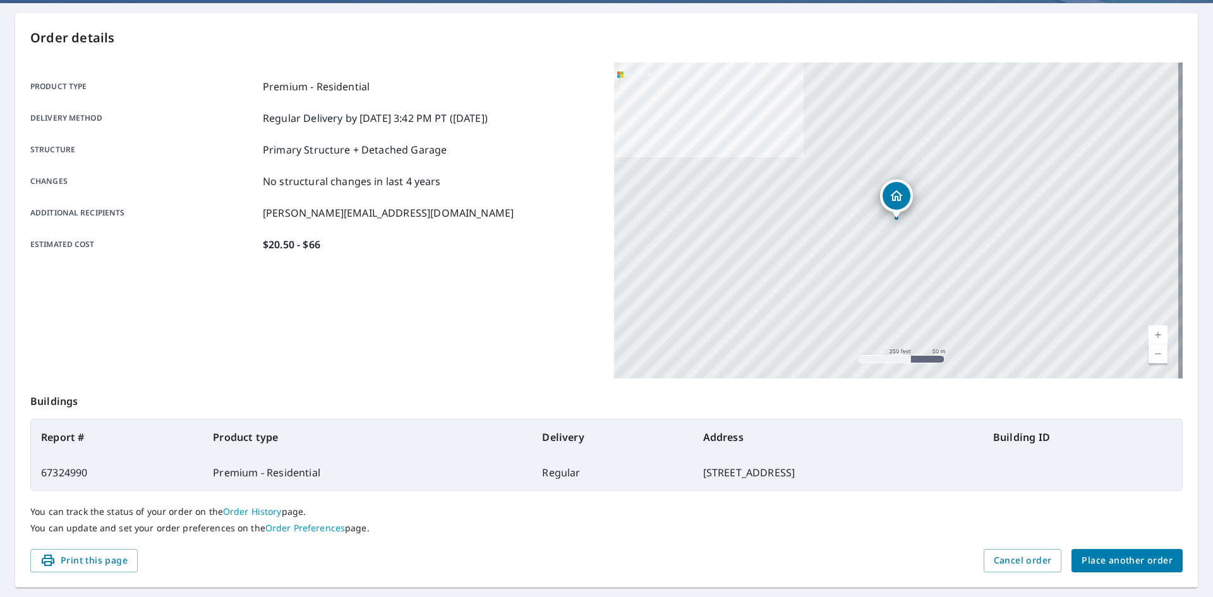
click at [1129, 560] on span "Place another order" at bounding box center [1126, 561] width 91 height 16
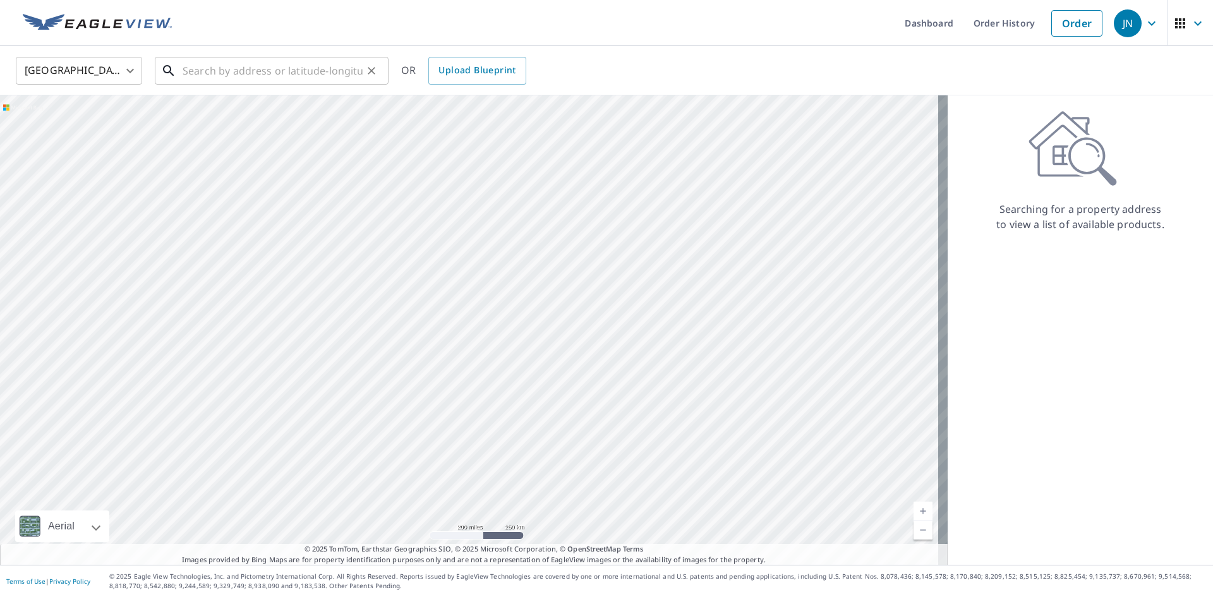
click at [310, 78] on input "text" at bounding box center [273, 70] width 180 height 35
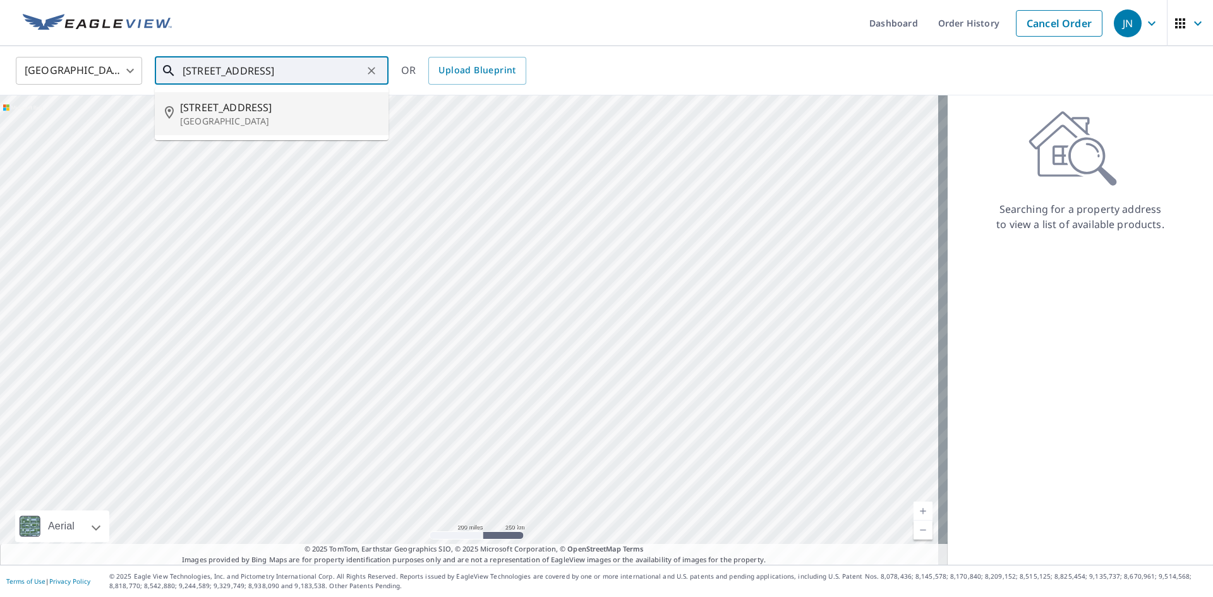
click at [241, 115] on p "[GEOGRAPHIC_DATA]" at bounding box center [279, 121] width 198 height 13
type input "[STREET_ADDRESS]"
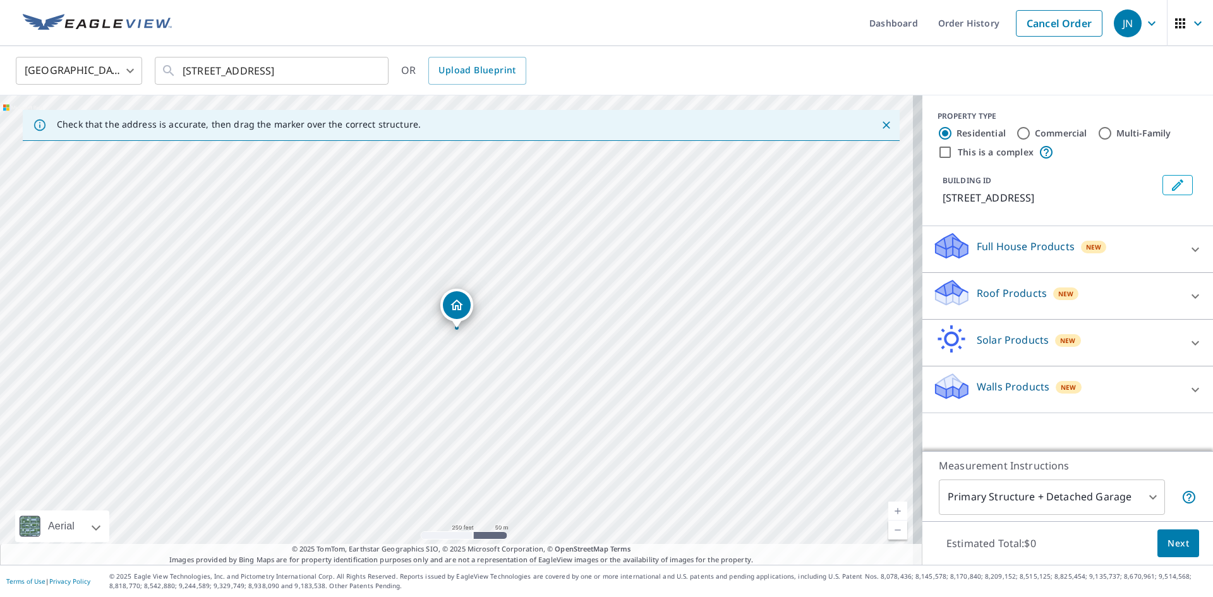
click at [978, 296] on p "Roof Products" at bounding box center [1011, 292] width 70 height 15
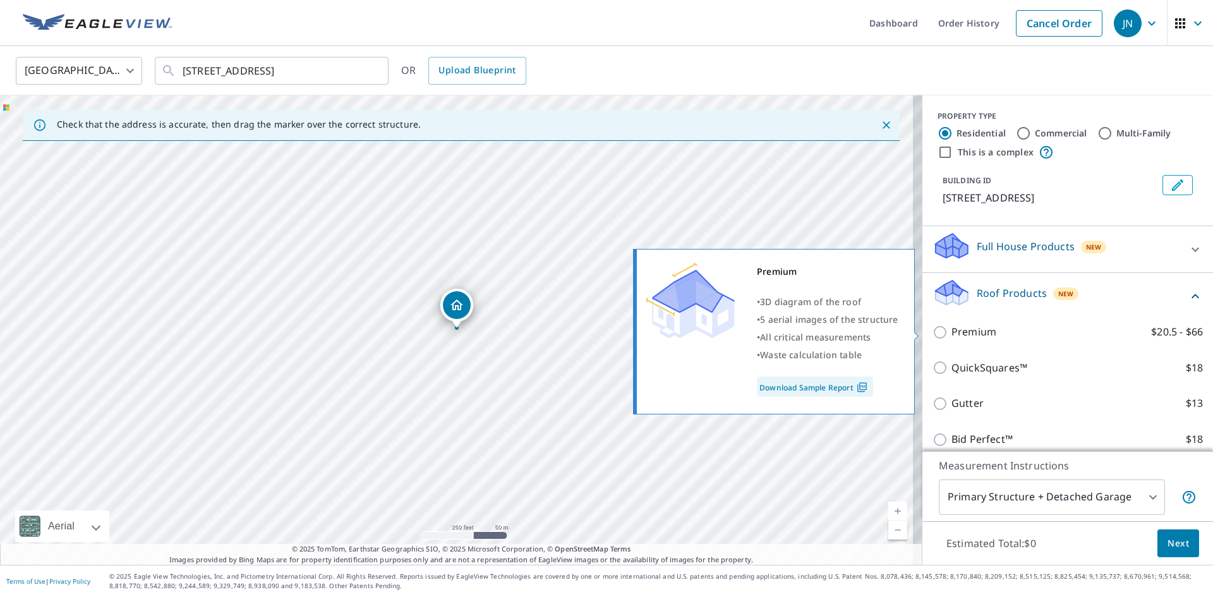
click at [932, 332] on input "Premium $20.5 - $66" at bounding box center [941, 332] width 19 height 15
checkbox input "true"
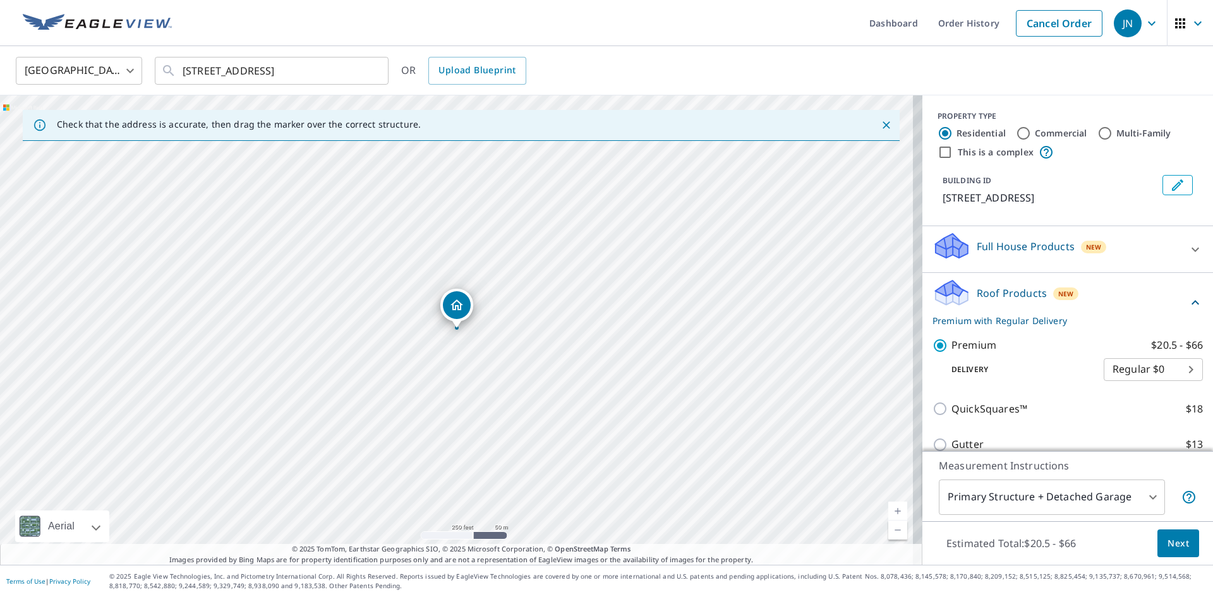
click at [1167, 541] on span "Next" at bounding box center [1177, 544] width 21 height 16
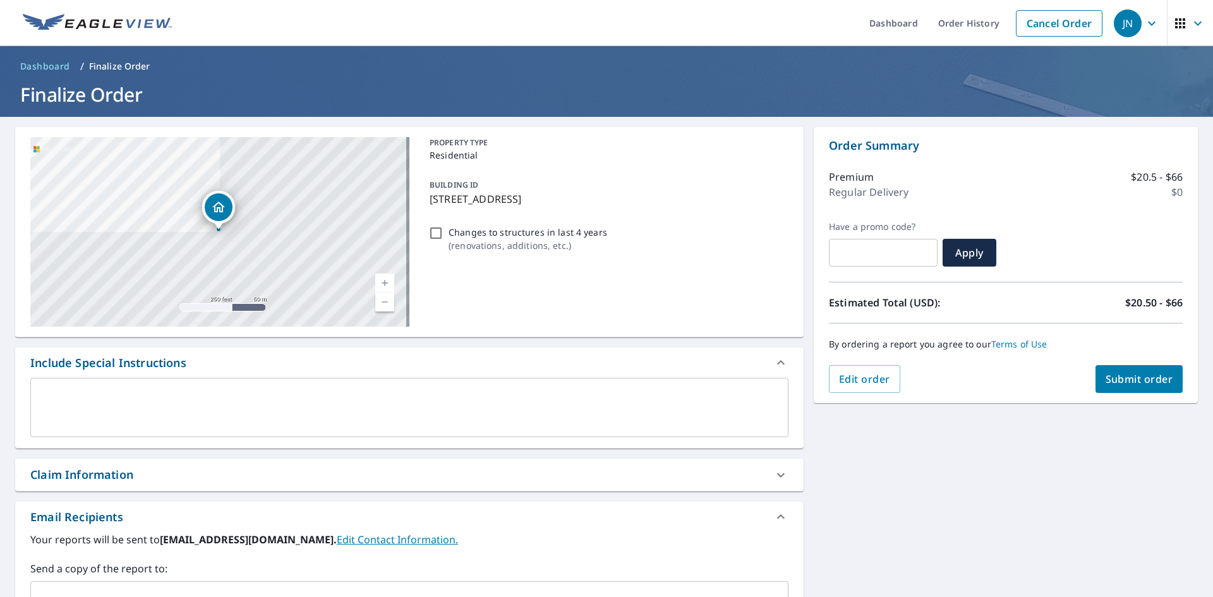
scroll to position [207, 0]
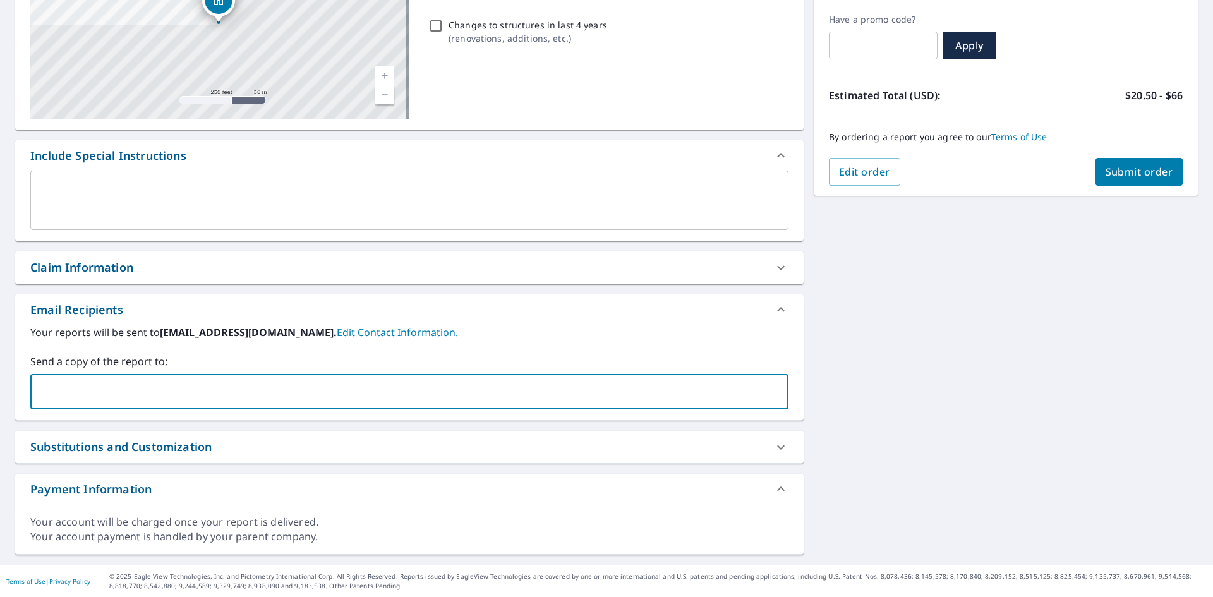
paste input "[PERSON_NAME][EMAIL_ADDRESS][DOMAIN_NAME]"
type input "[PERSON_NAME][EMAIL_ADDRESS][DOMAIN_NAME]"
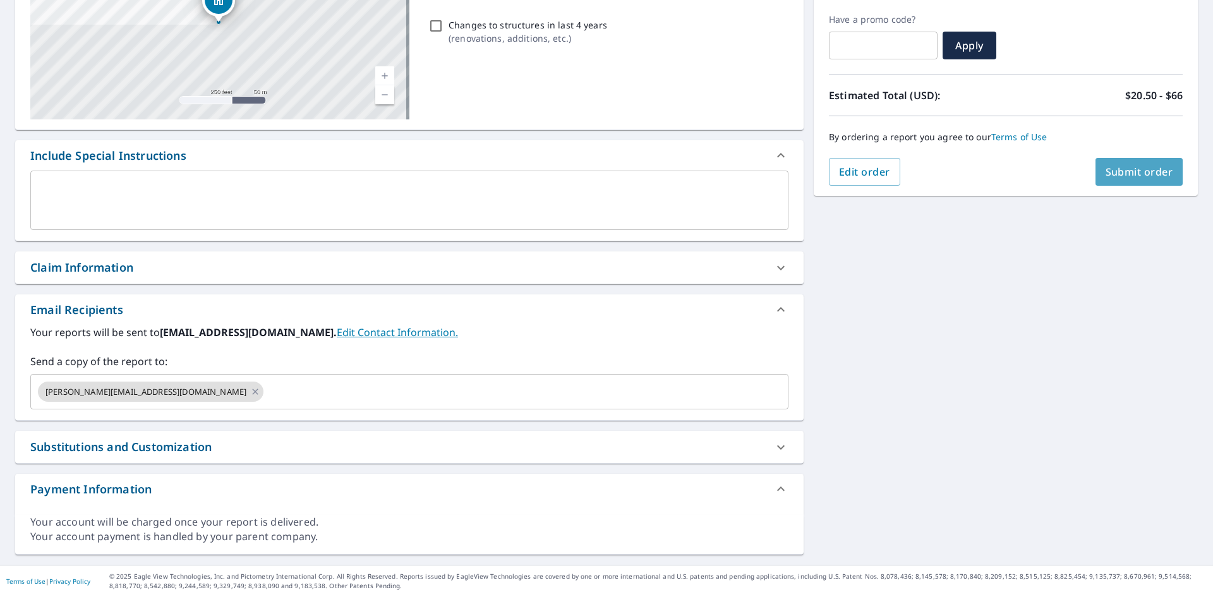
click at [1095, 162] on button "Submit order" at bounding box center [1139, 172] width 88 height 28
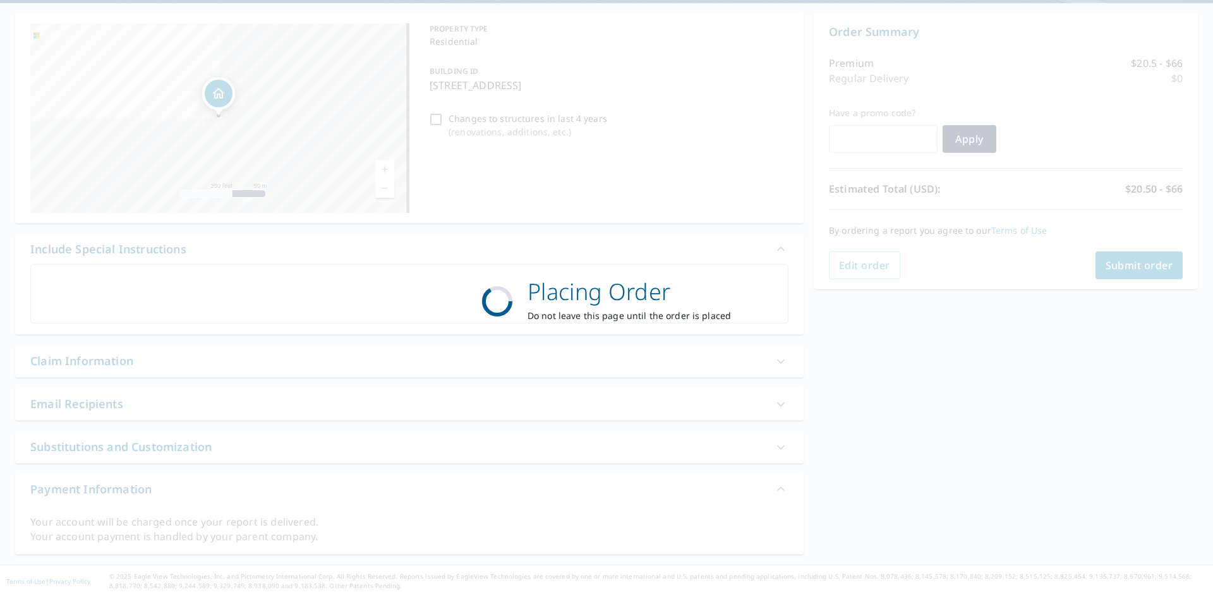
scroll to position [114, 0]
